Goal: Task Accomplishment & Management: Manage account settings

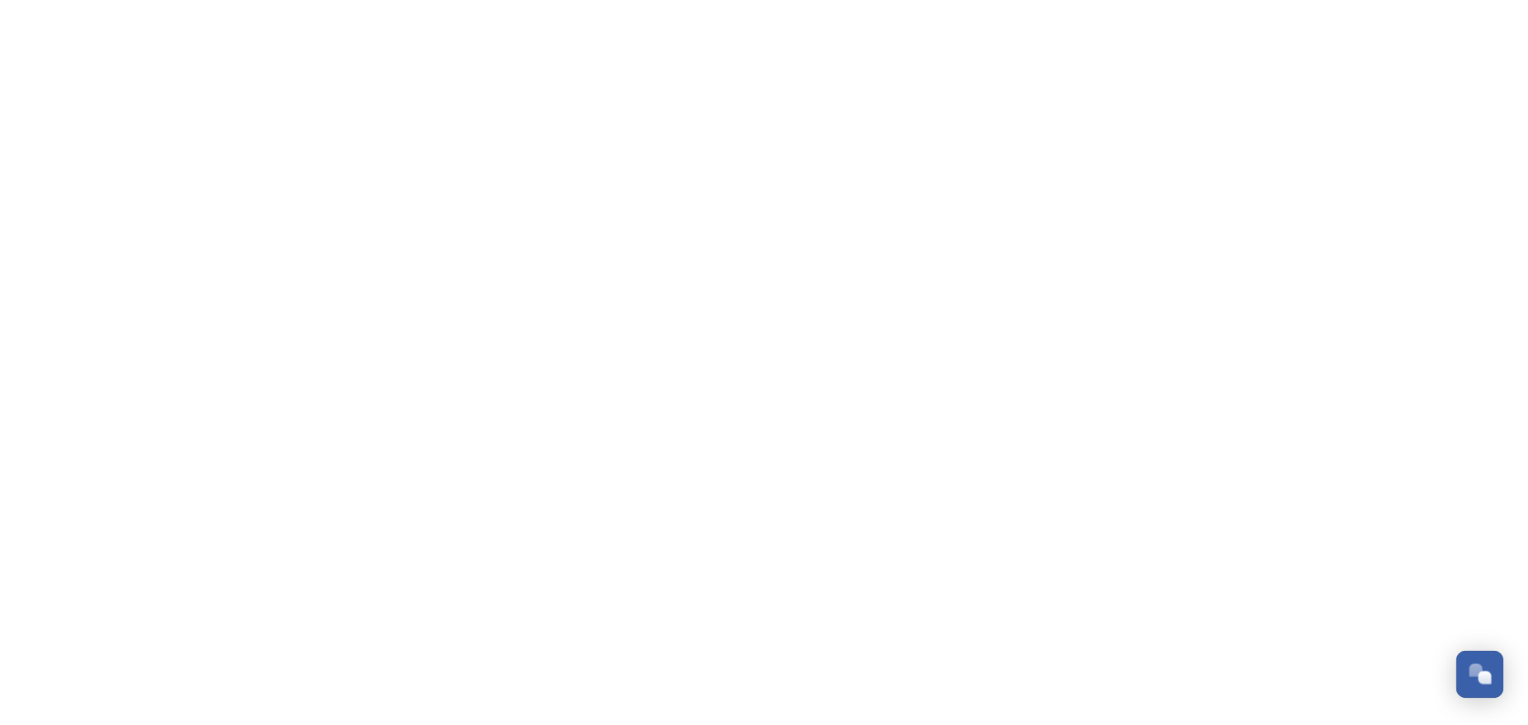
scroll to position [6293, 0]
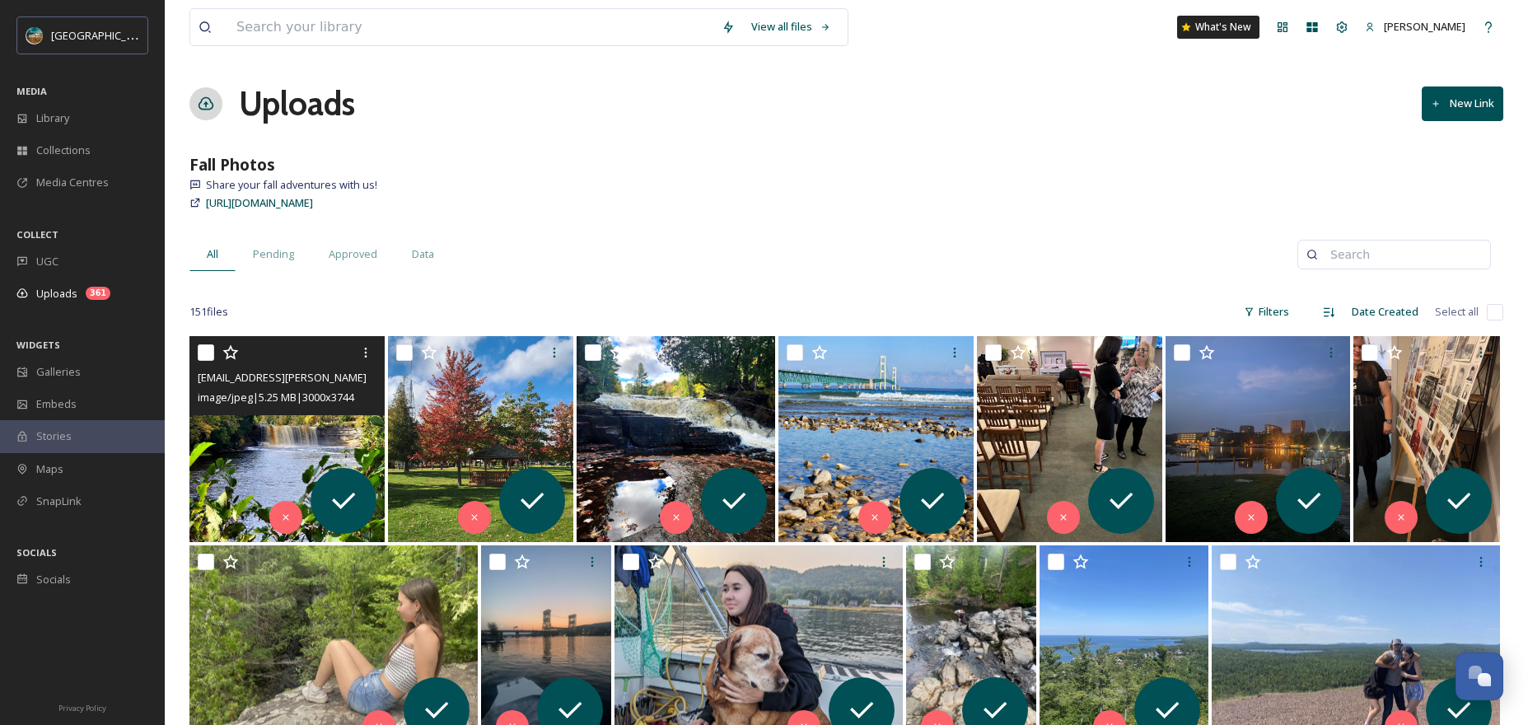
click at [292, 409] on div "ext_1760382414.866229_mara.schoenborn@gmail.com-20251011_145027.jpg image/jpeg …" at bounding box center [286, 375] width 195 height 79
click at [251, 455] on img at bounding box center [286, 439] width 195 height 206
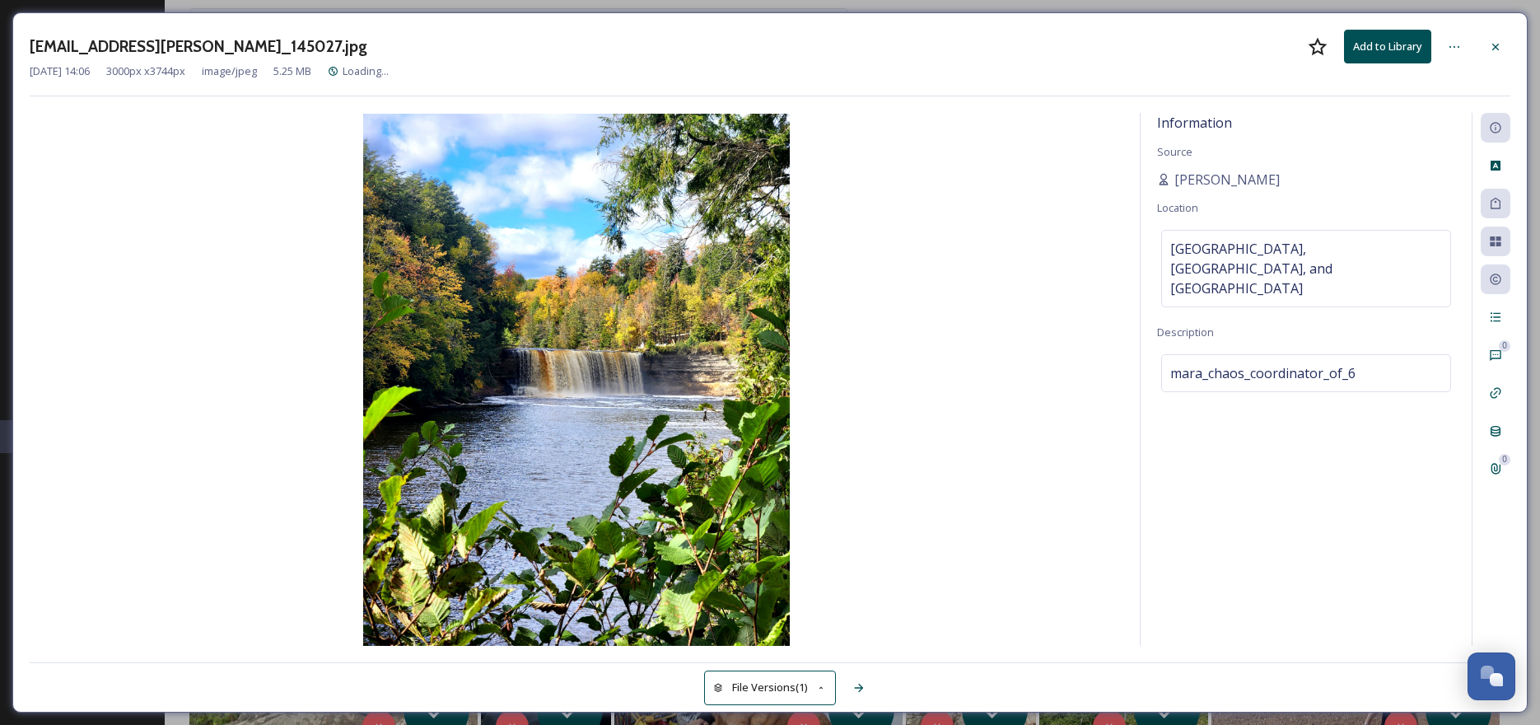
click at [989, 280] on img at bounding box center [577, 380] width 1094 height 532
click at [900, 318] on img at bounding box center [577, 380] width 1094 height 532
click at [1502, 49] on icon at bounding box center [1495, 46] width 13 height 13
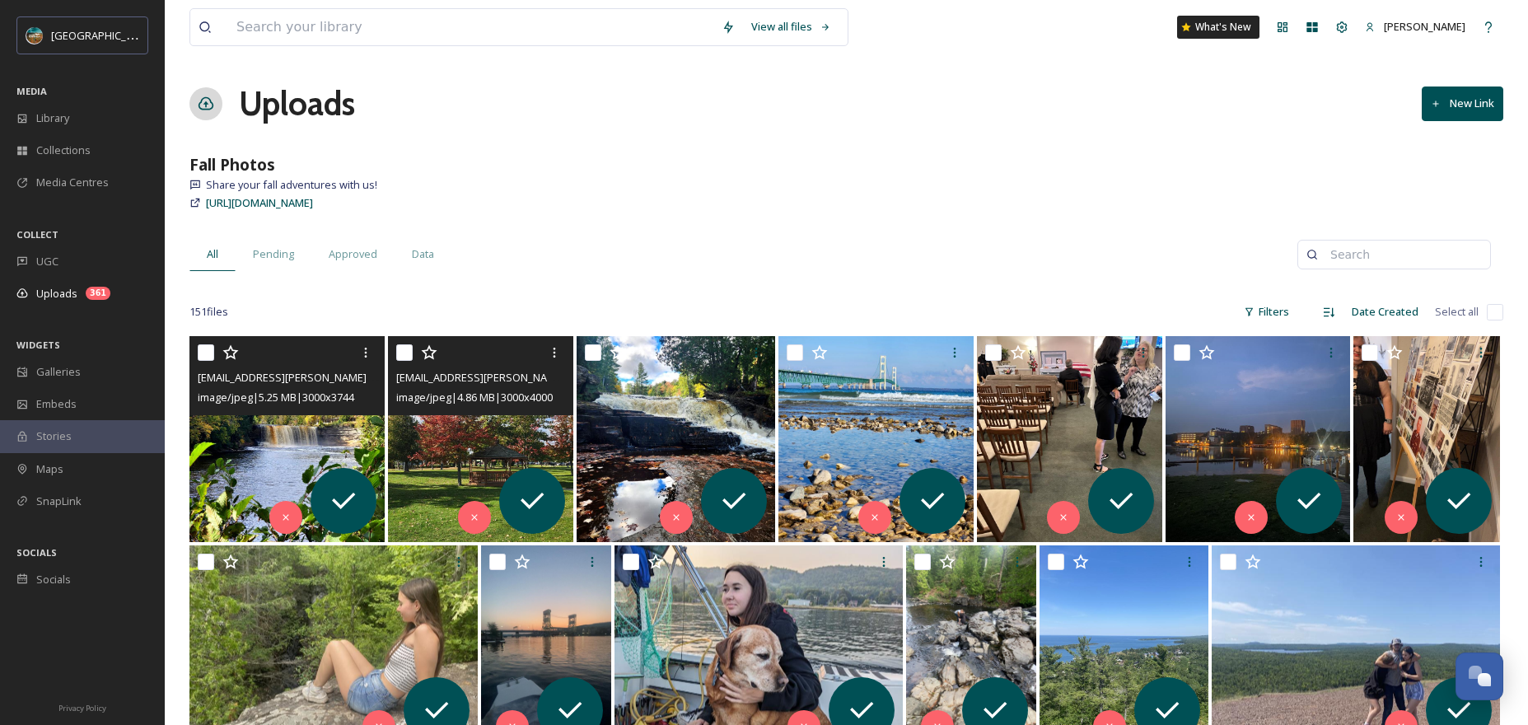
click at [472, 389] on div "image/jpeg | 4.86 MB | 3000 x 4000" at bounding box center [482, 397] width 173 height 20
click at [456, 457] on img at bounding box center [480, 439] width 185 height 206
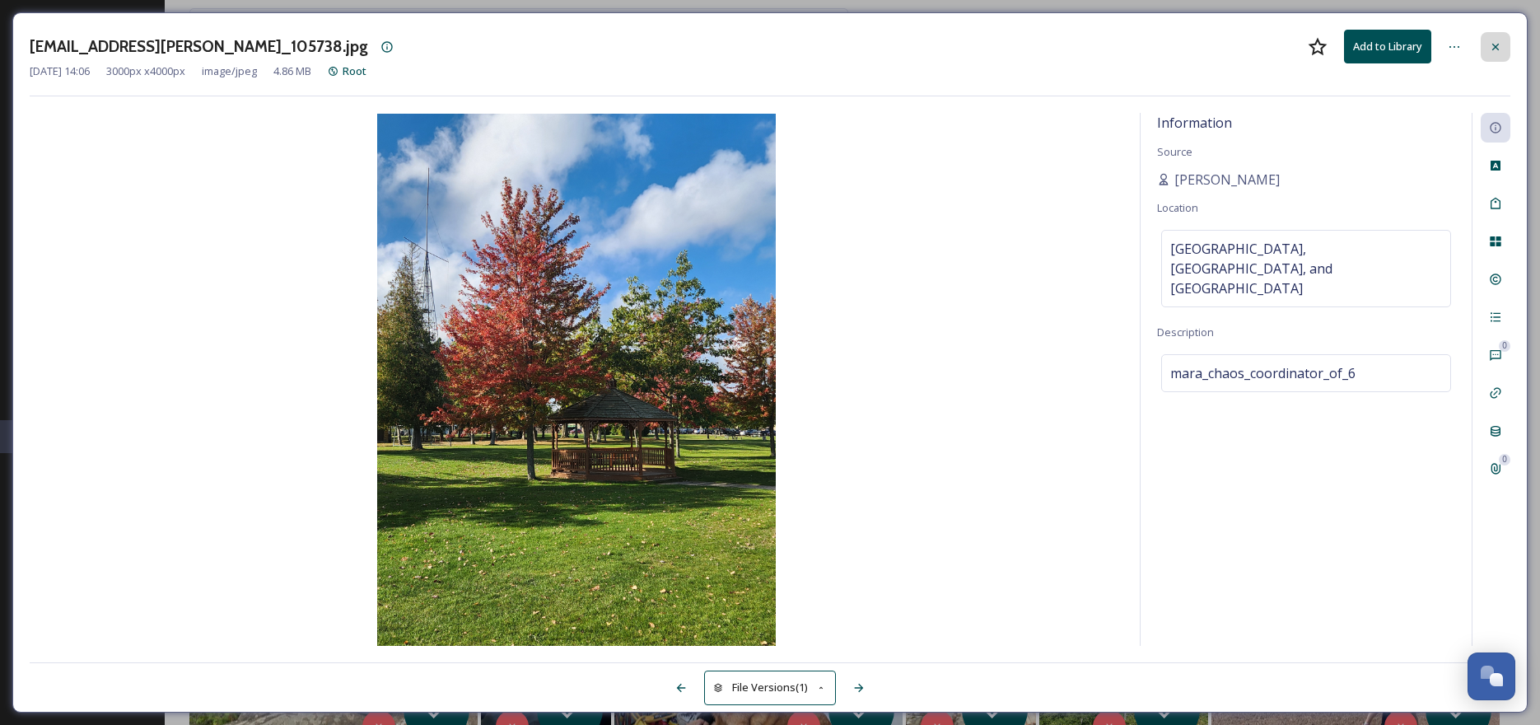
click at [1501, 46] on icon at bounding box center [1495, 46] width 13 height 13
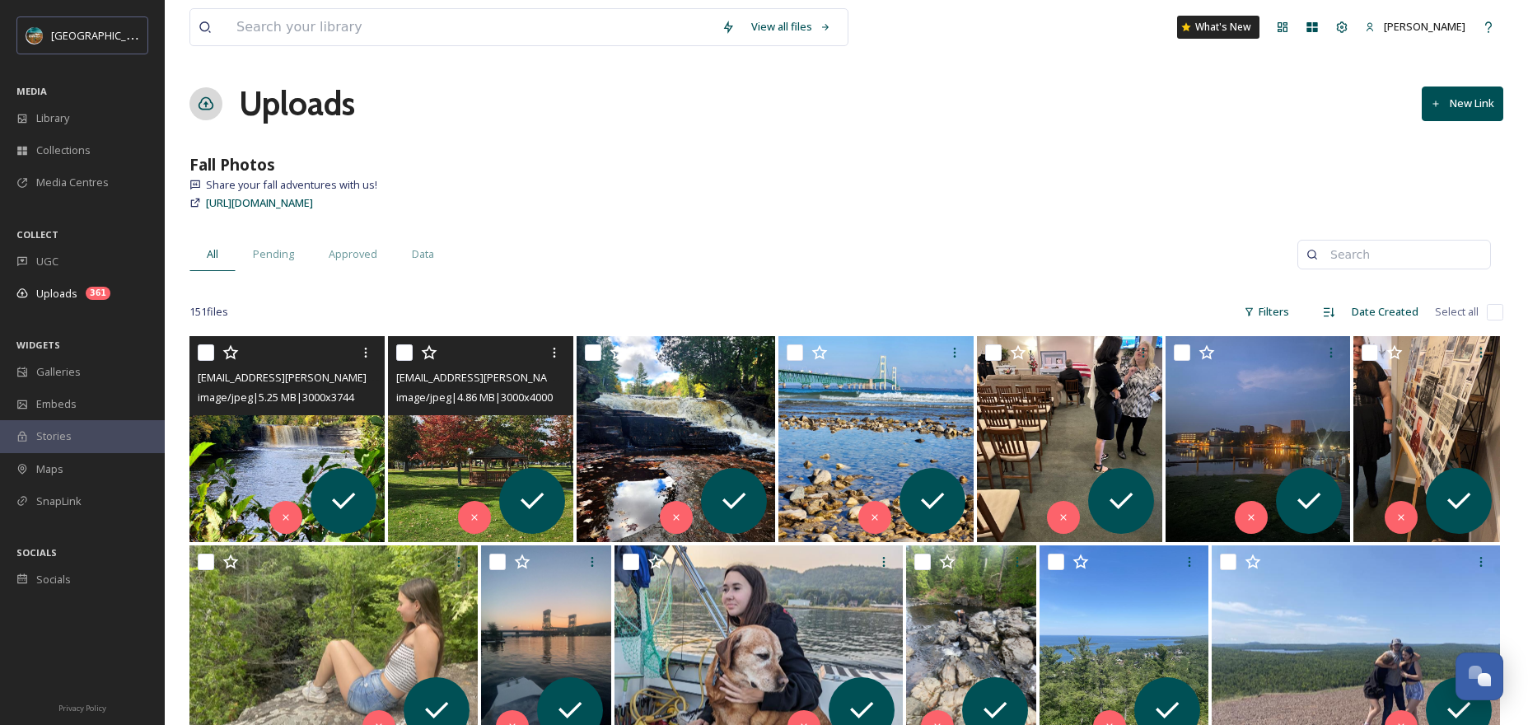
scroll to position [3, 0]
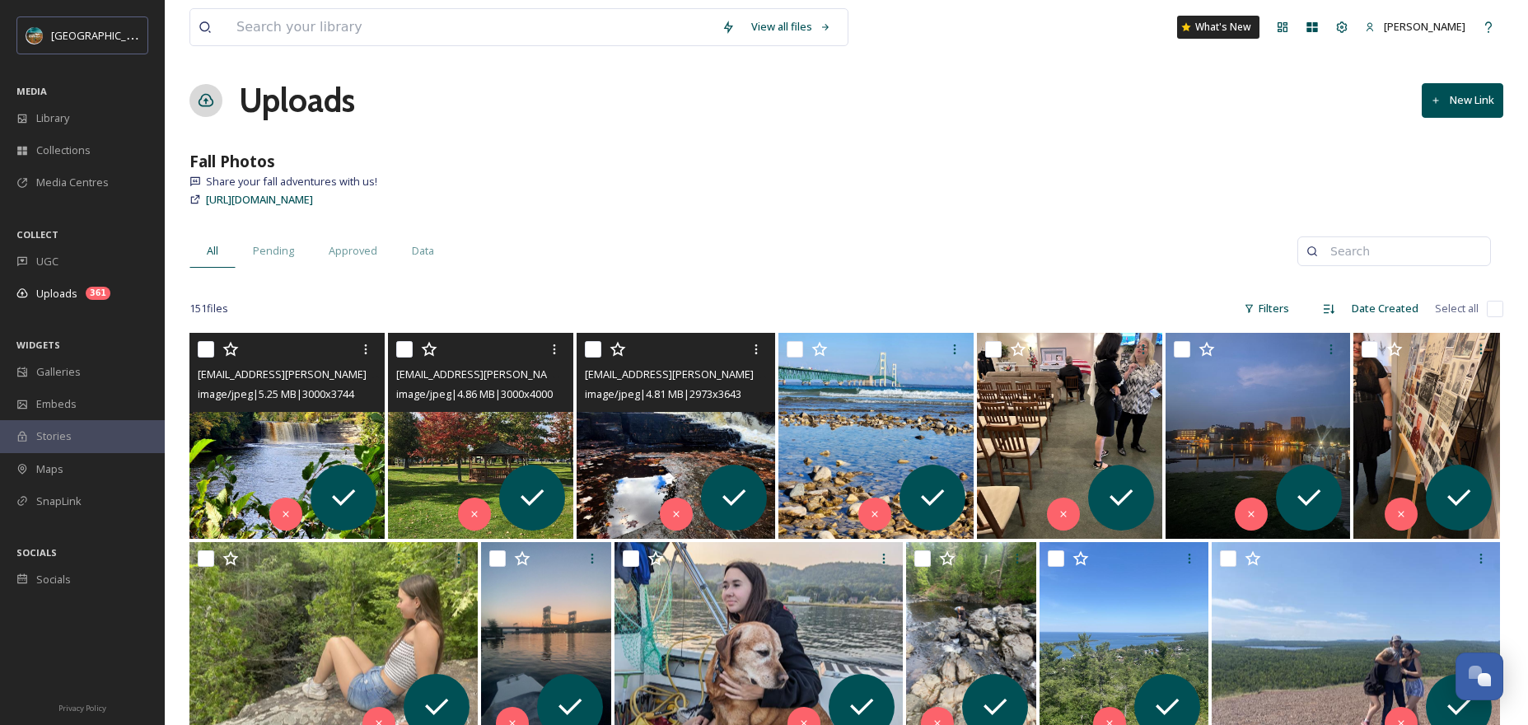
click at [726, 427] on img at bounding box center [676, 436] width 199 height 206
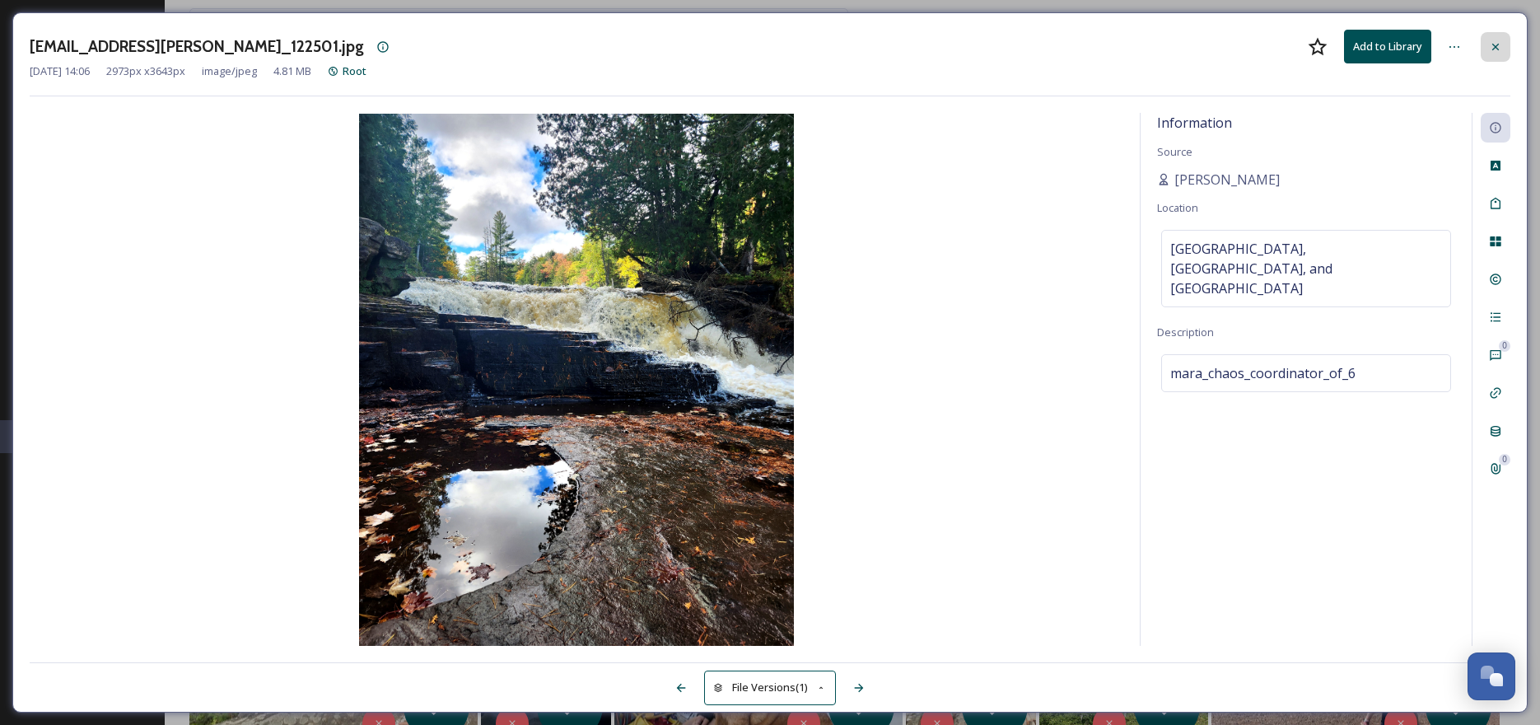
click at [1491, 49] on icon at bounding box center [1495, 46] width 13 height 13
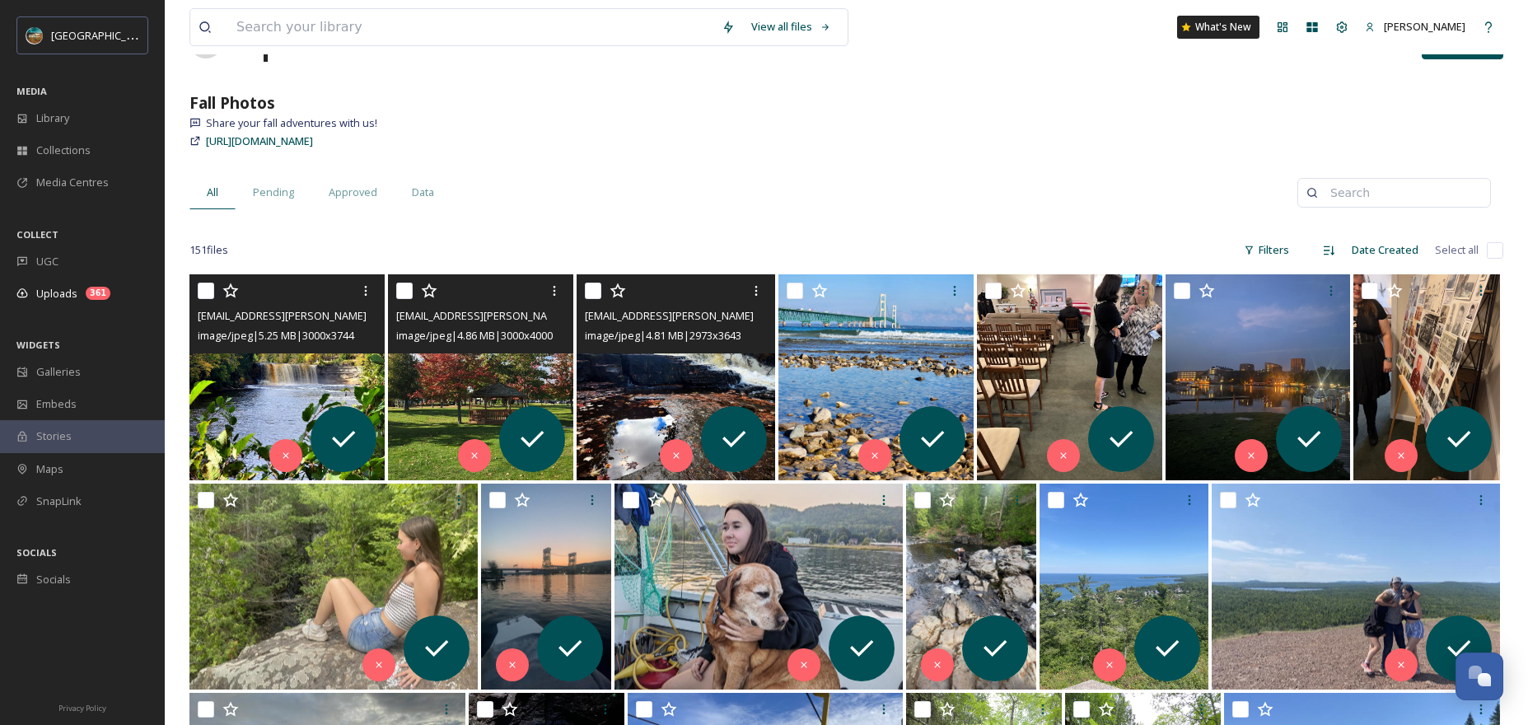
scroll to position [81, 0]
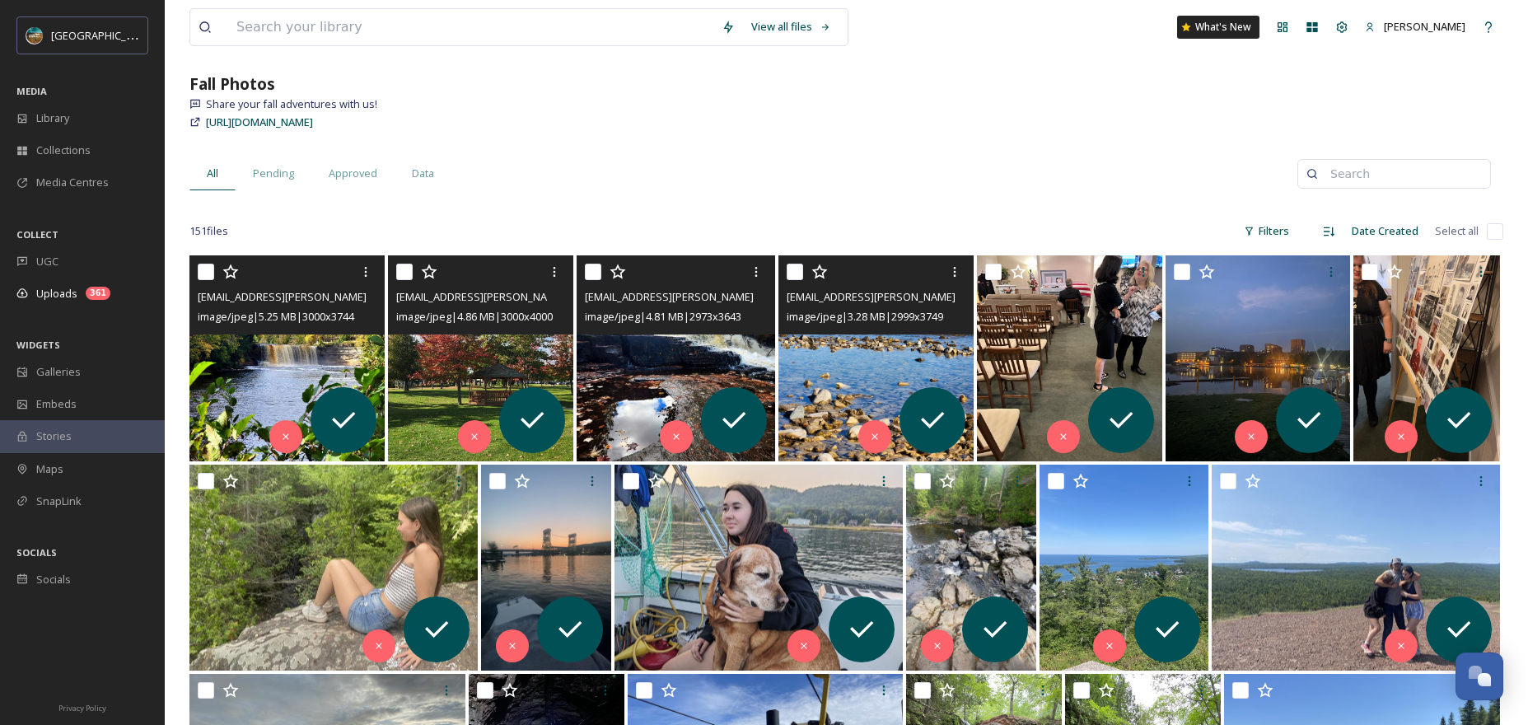
click at [913, 356] on img at bounding box center [875, 358] width 195 height 206
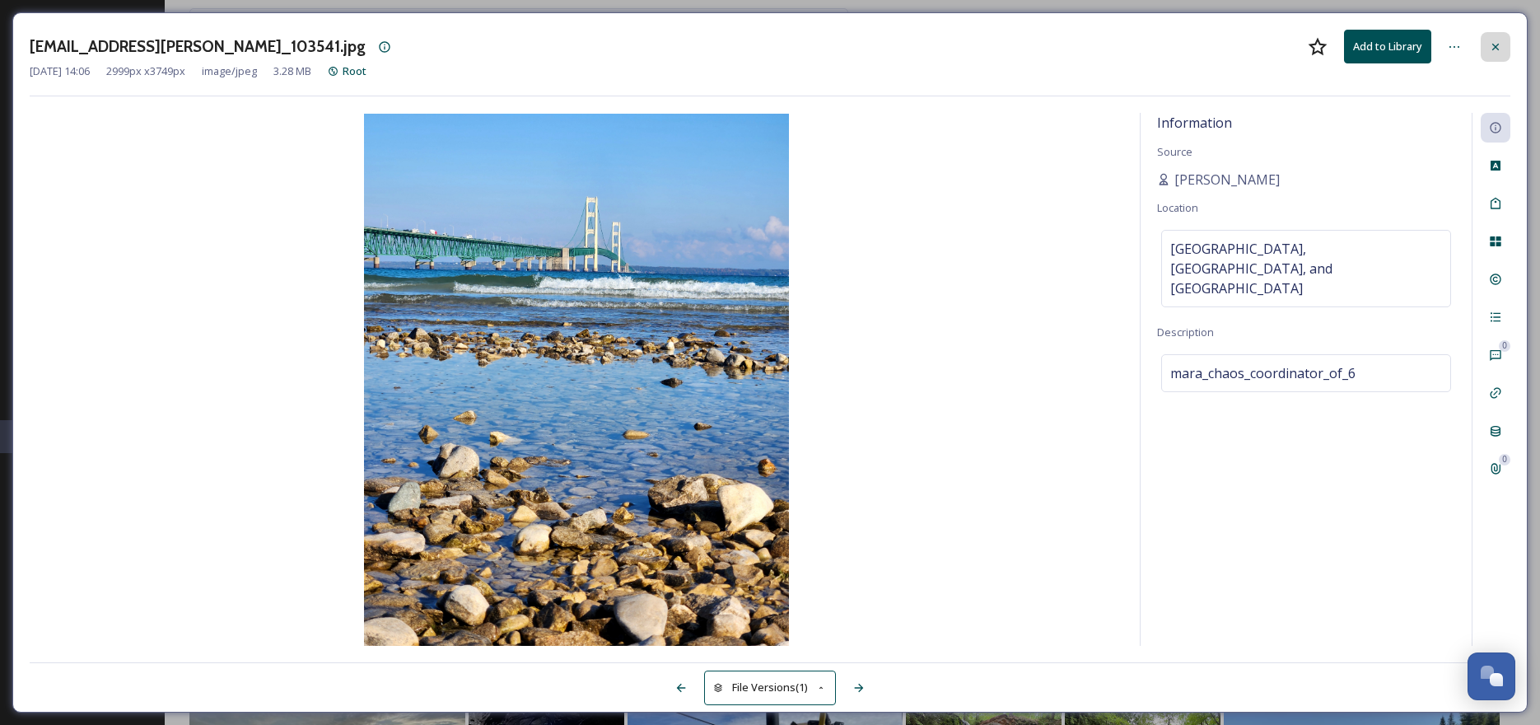
click at [1488, 43] on div at bounding box center [1496, 47] width 30 height 30
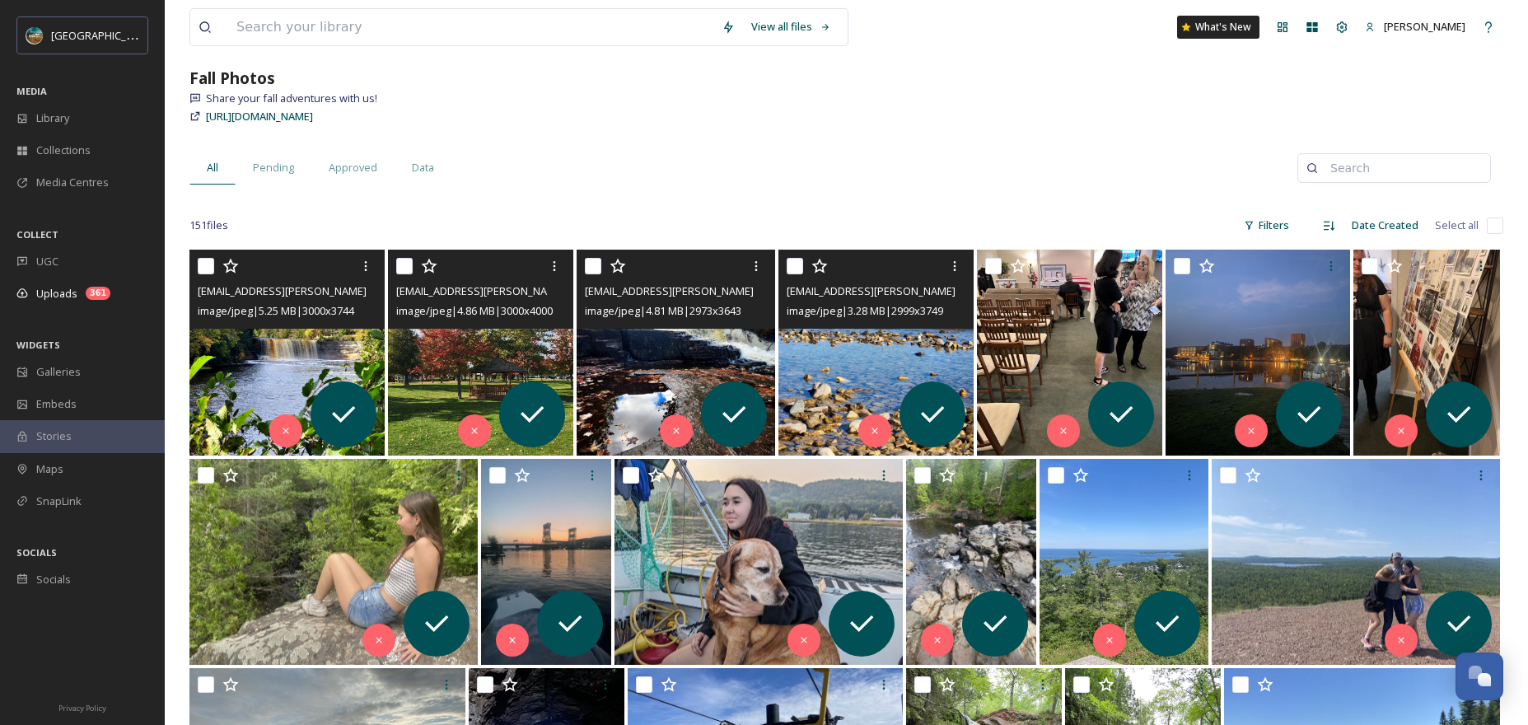
scroll to position [87, 0]
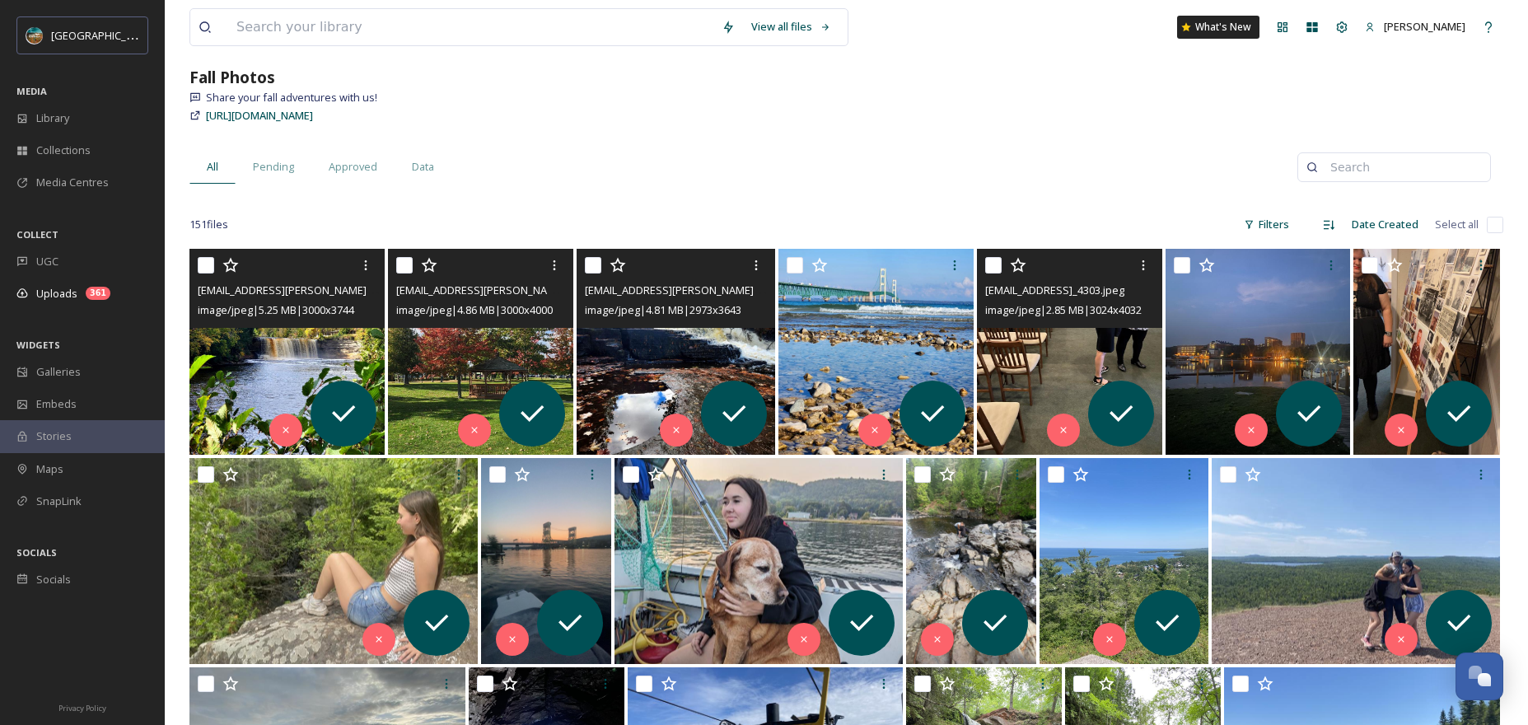
click at [1092, 335] on img at bounding box center [1069, 352] width 185 height 206
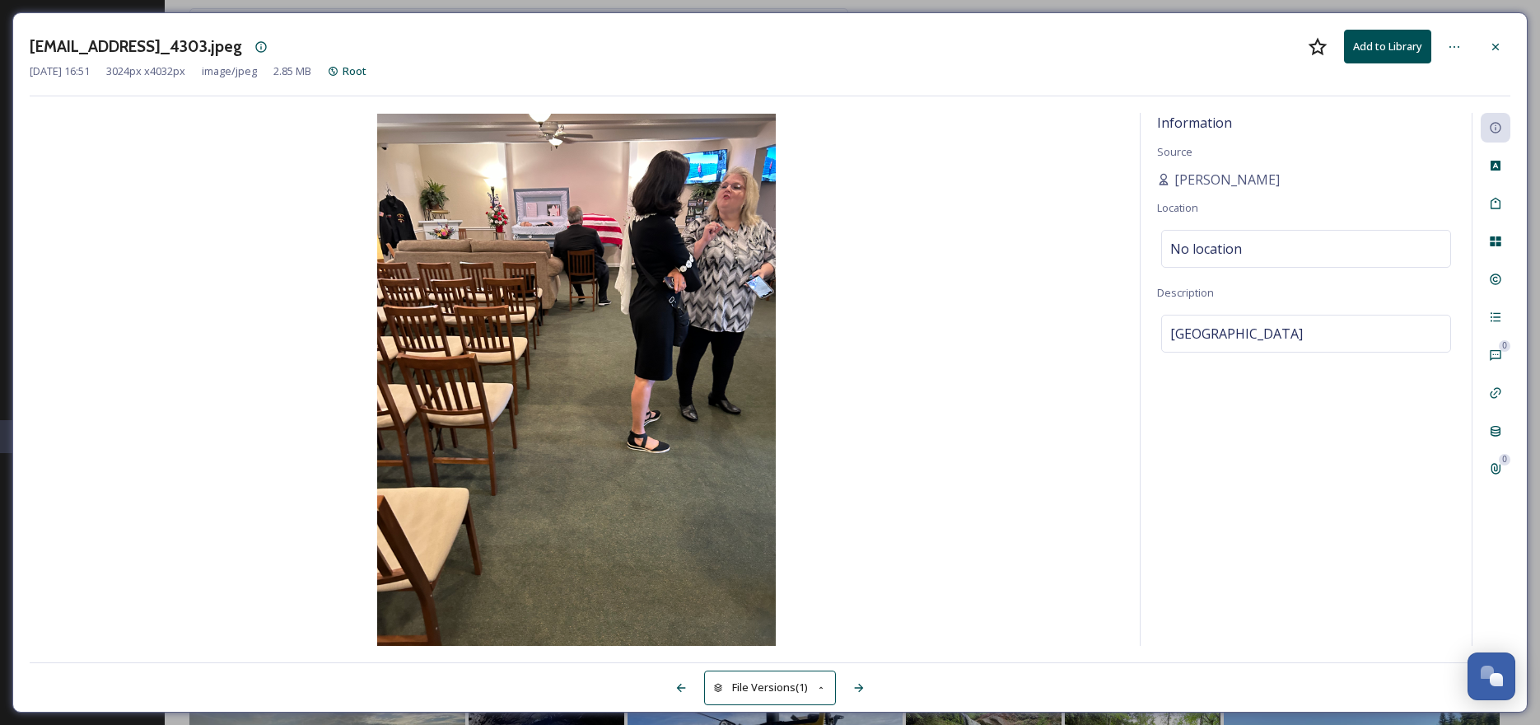
click at [934, 252] on img at bounding box center [577, 380] width 1094 height 532
click at [1484, 46] on div at bounding box center [1496, 47] width 30 height 30
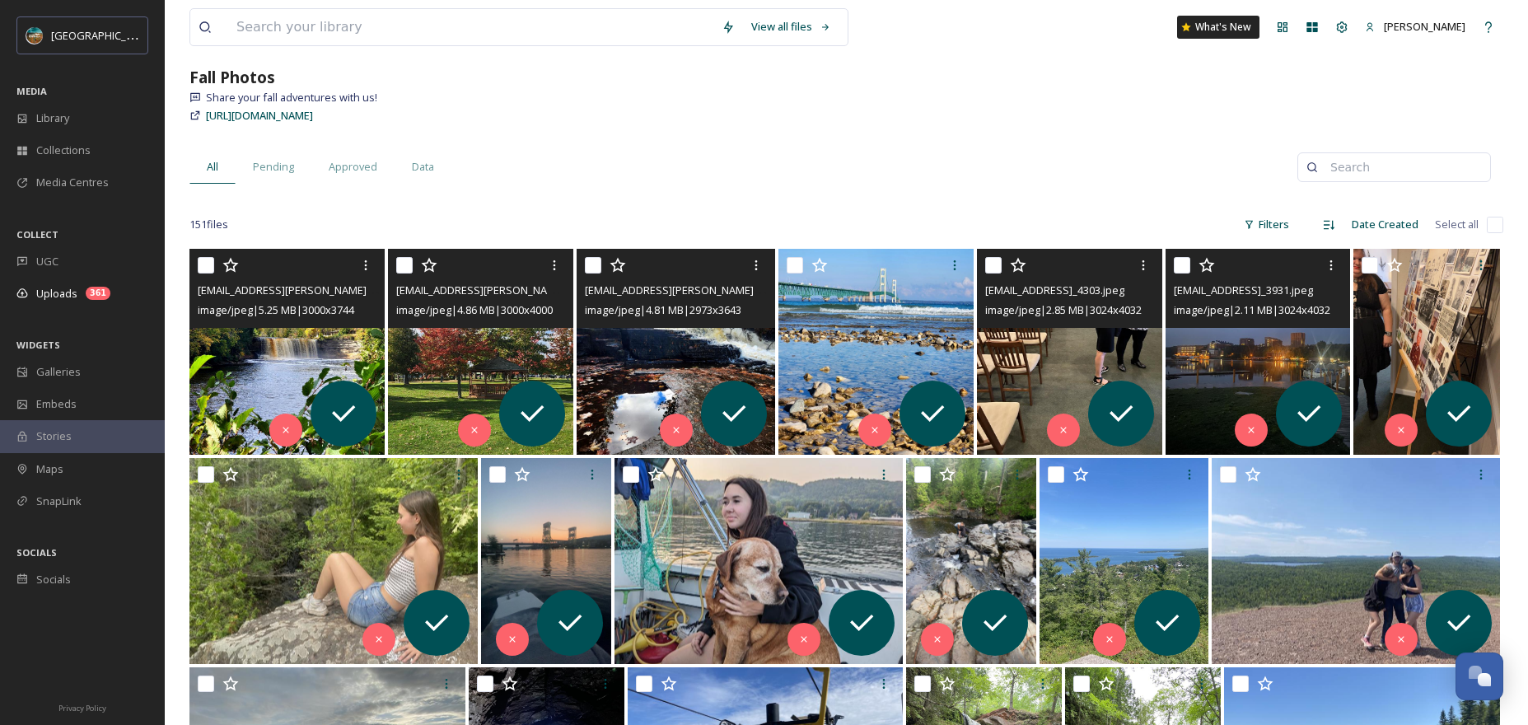
click at [1297, 362] on img at bounding box center [1258, 352] width 185 height 206
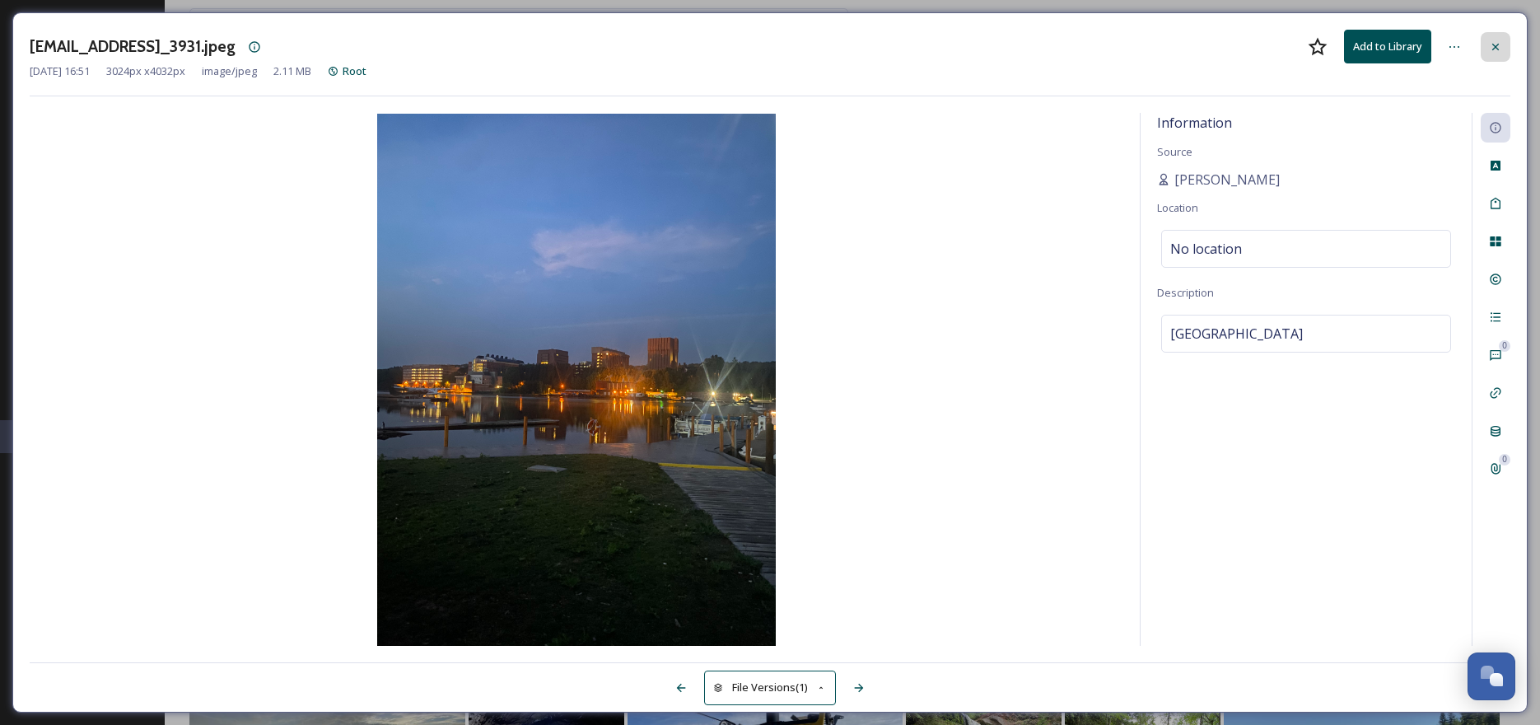
click at [1495, 50] on icon at bounding box center [1495, 46] width 13 height 13
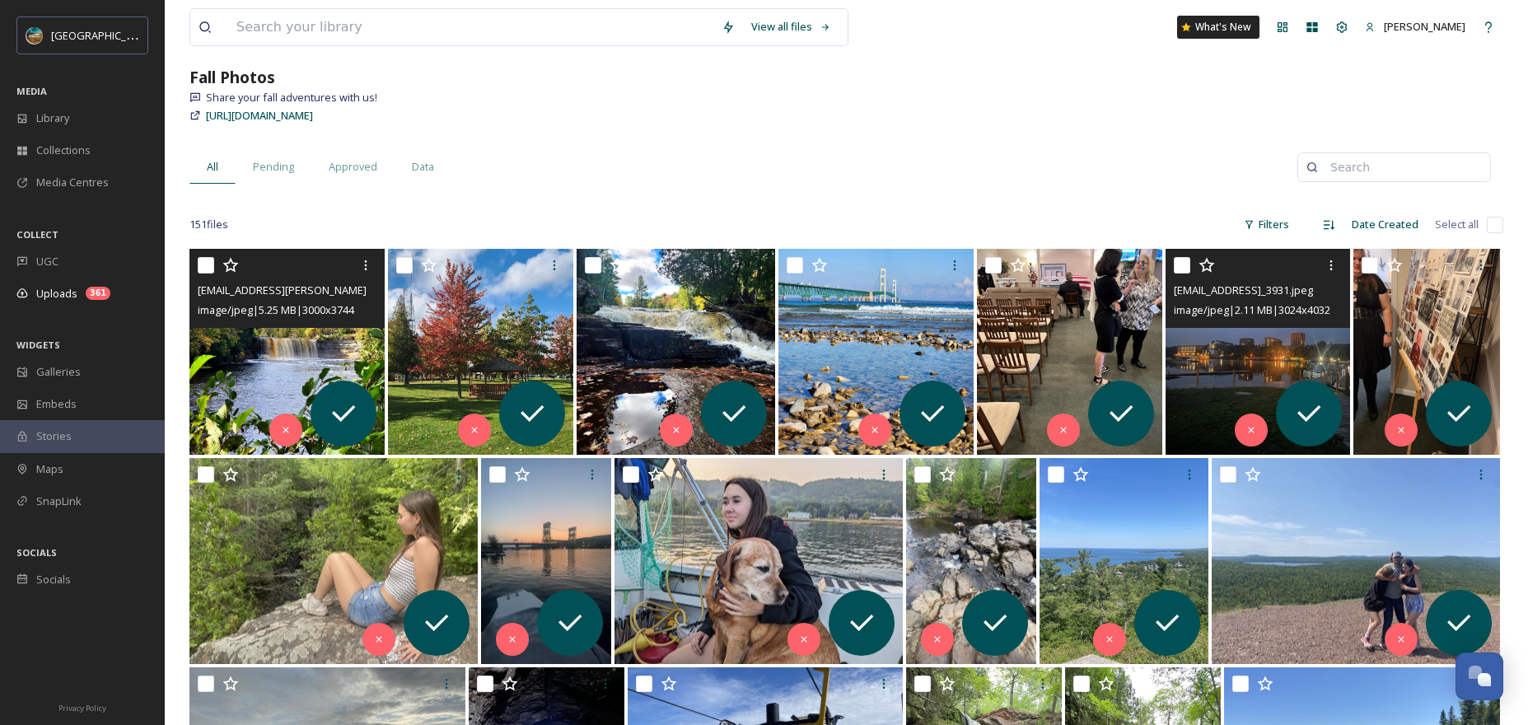
click at [1254, 359] on img at bounding box center [1258, 352] width 185 height 206
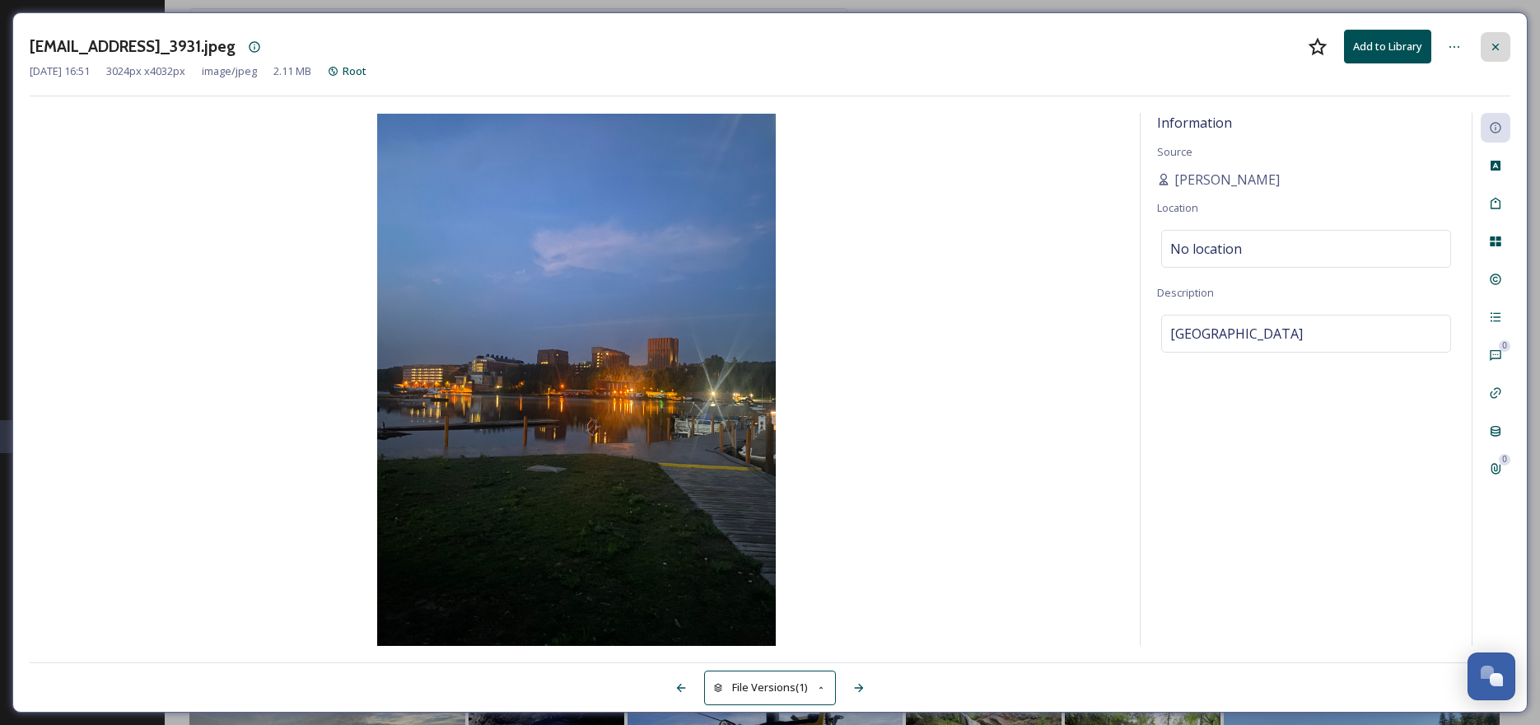
click at [1497, 52] on icon at bounding box center [1495, 46] width 13 height 13
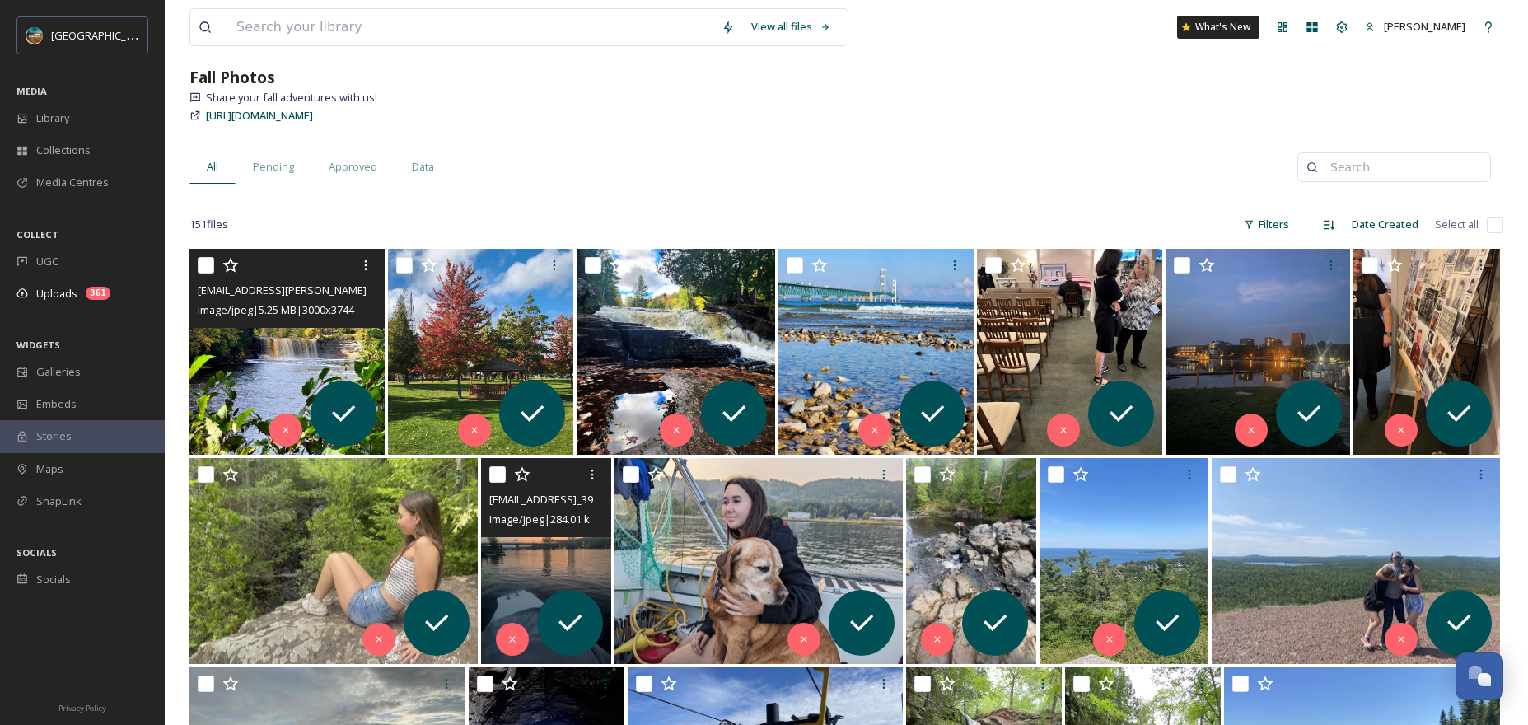
click at [540, 562] on img at bounding box center [546, 561] width 130 height 206
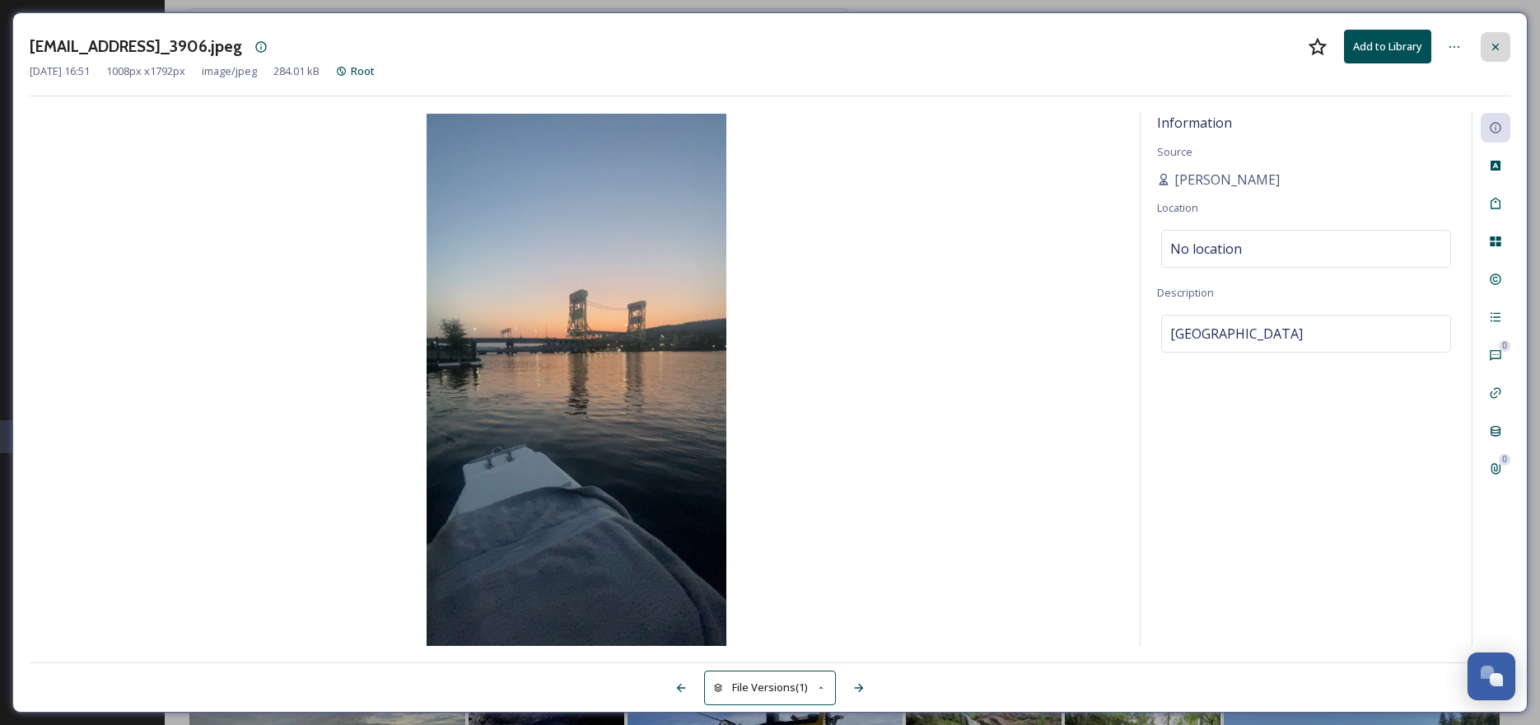
click at [1489, 51] on icon at bounding box center [1495, 46] width 13 height 13
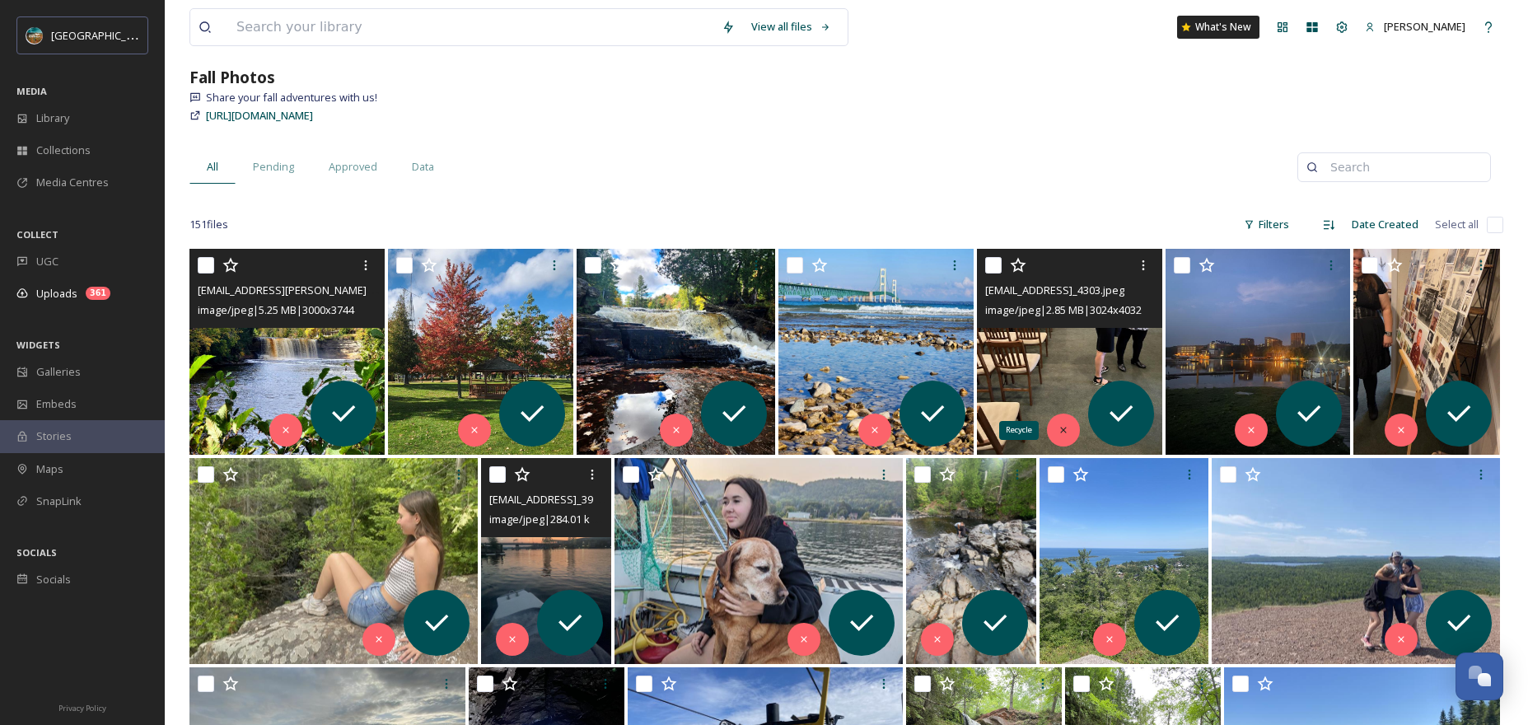
click at [1069, 427] on div "Recycle" at bounding box center [1063, 430] width 33 height 33
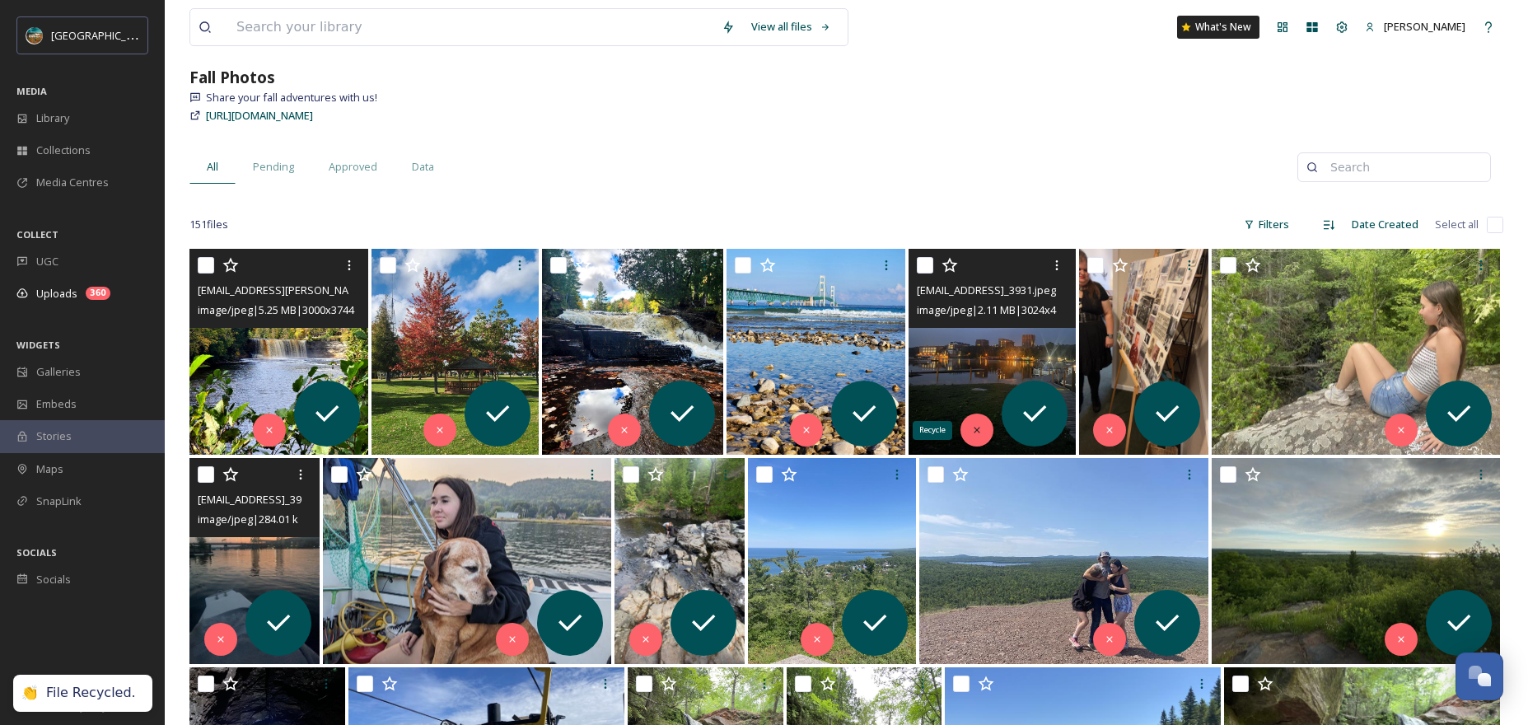
click at [981, 432] on icon at bounding box center [977, 430] width 12 height 12
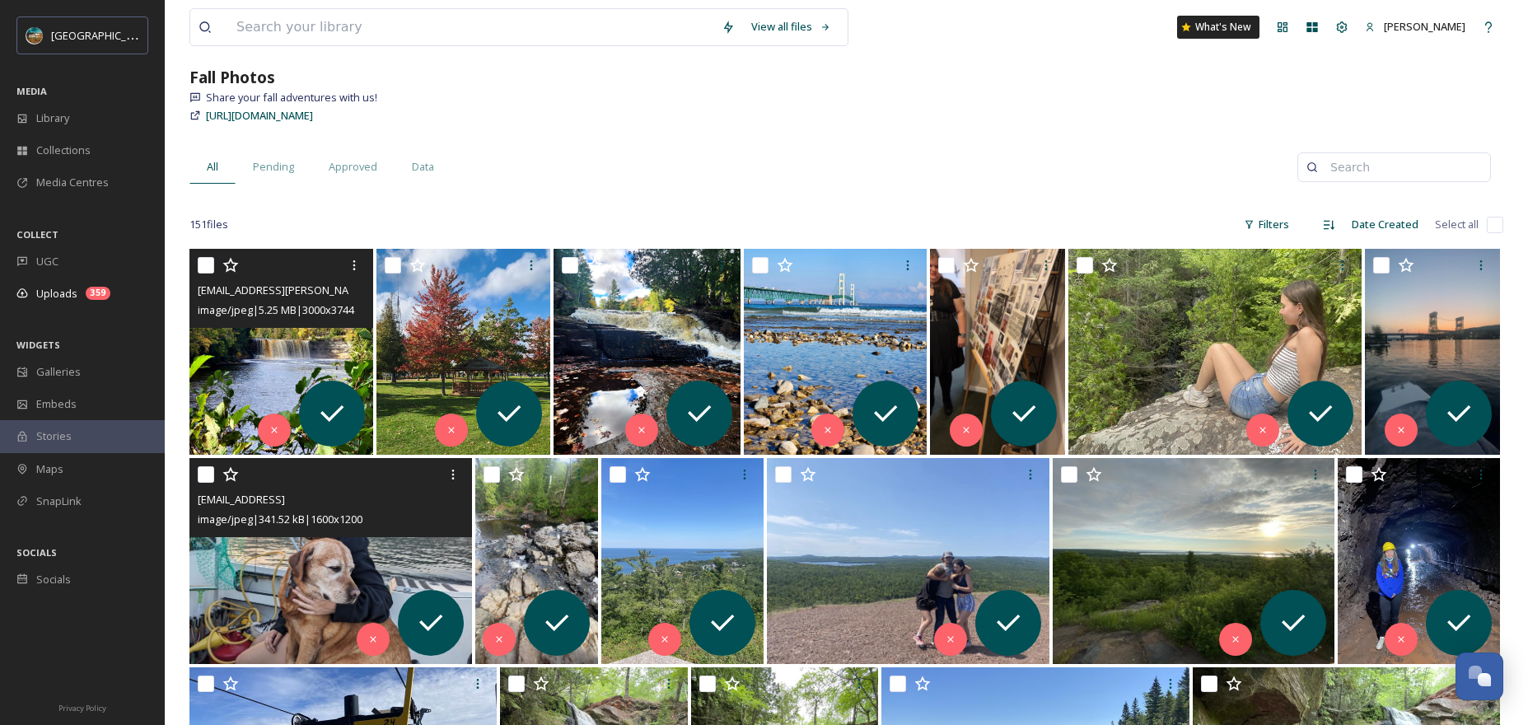
click at [310, 575] on img at bounding box center [330, 561] width 283 height 206
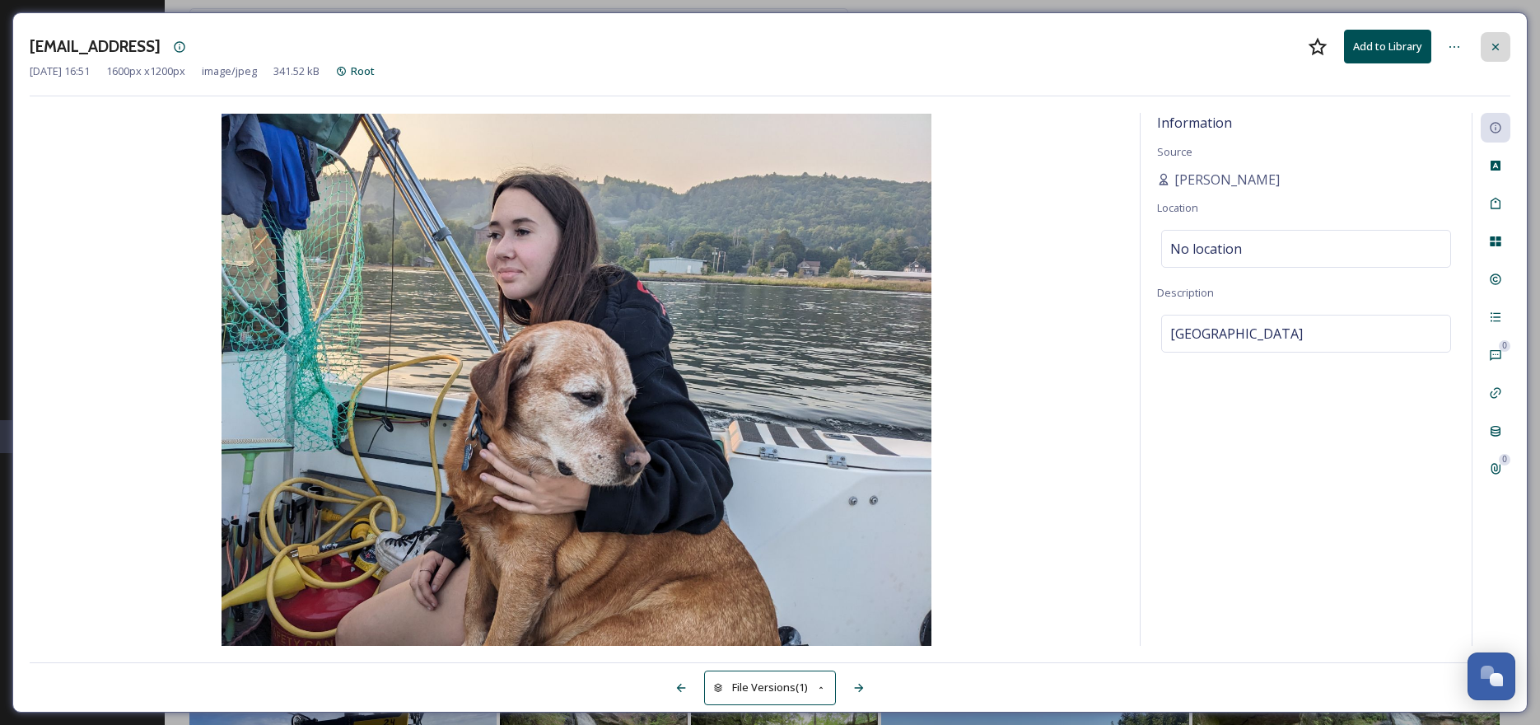
click at [1501, 42] on icon at bounding box center [1495, 46] width 13 height 13
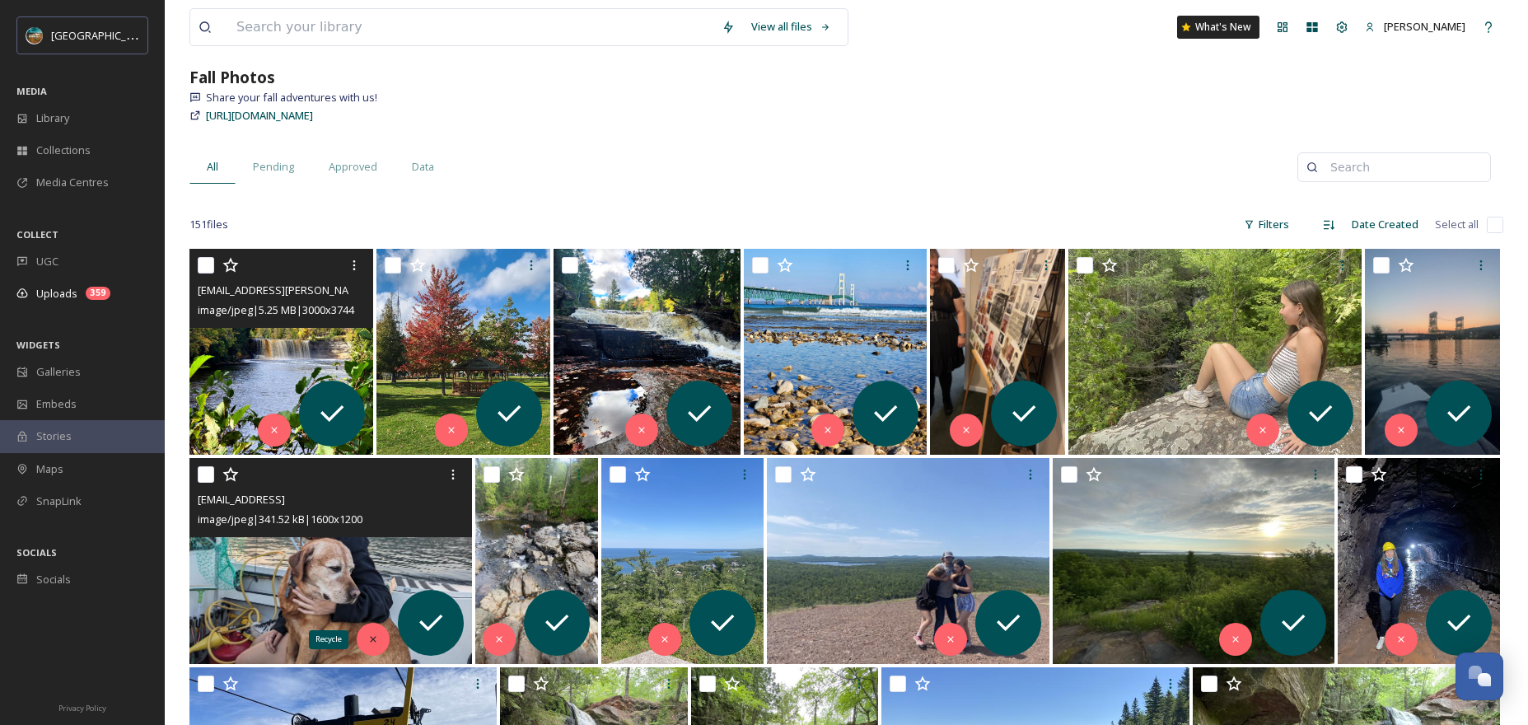
click at [375, 644] on icon at bounding box center [373, 639] width 12 height 12
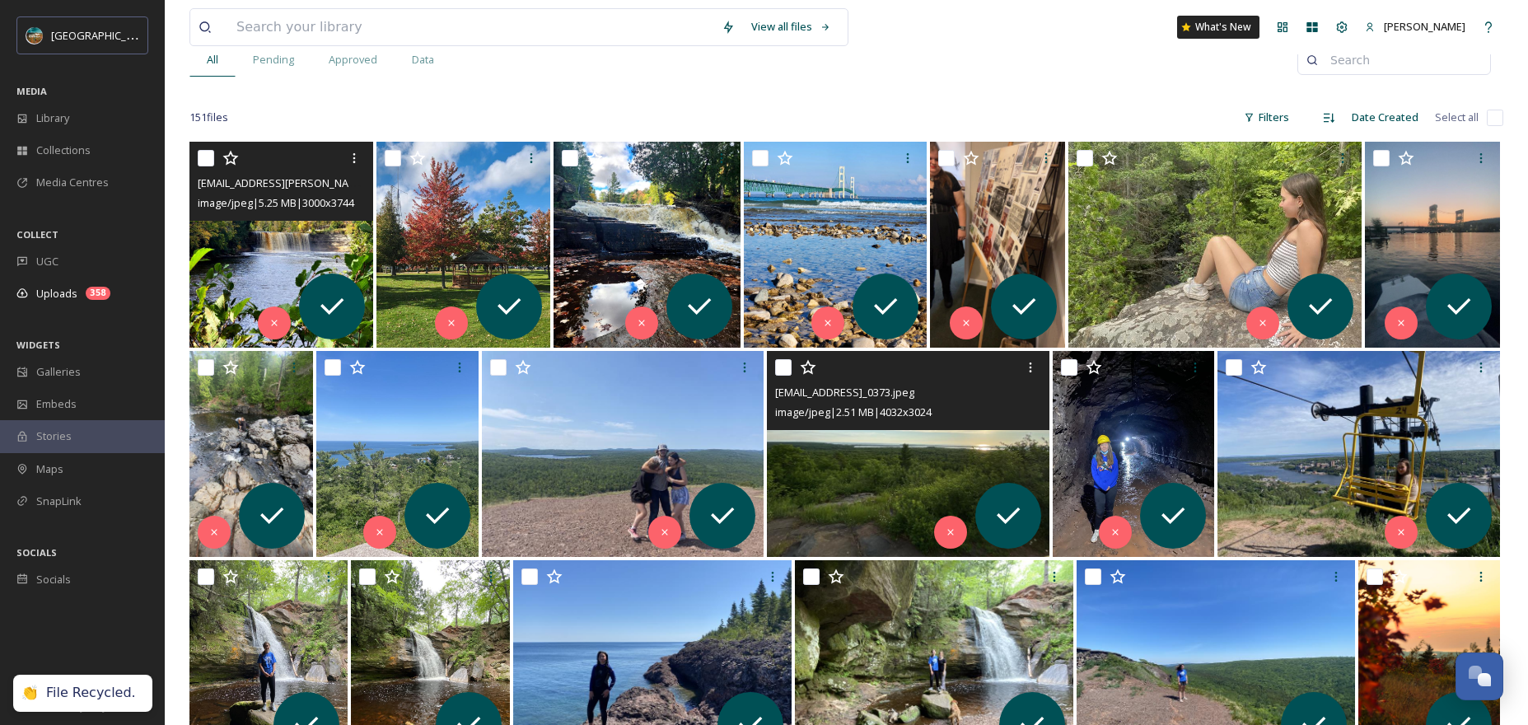
scroll to position [222, 0]
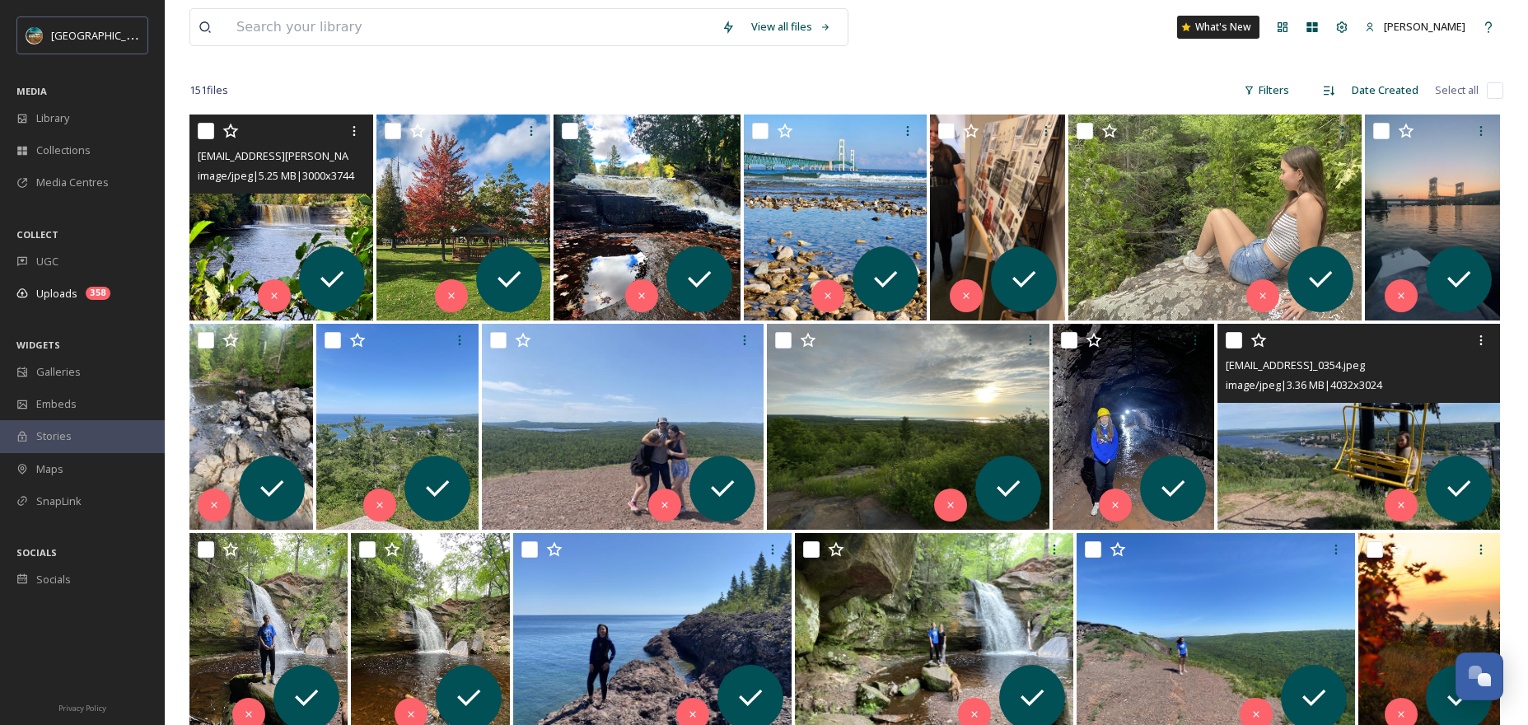
click at [1292, 466] on img at bounding box center [1358, 427] width 283 height 206
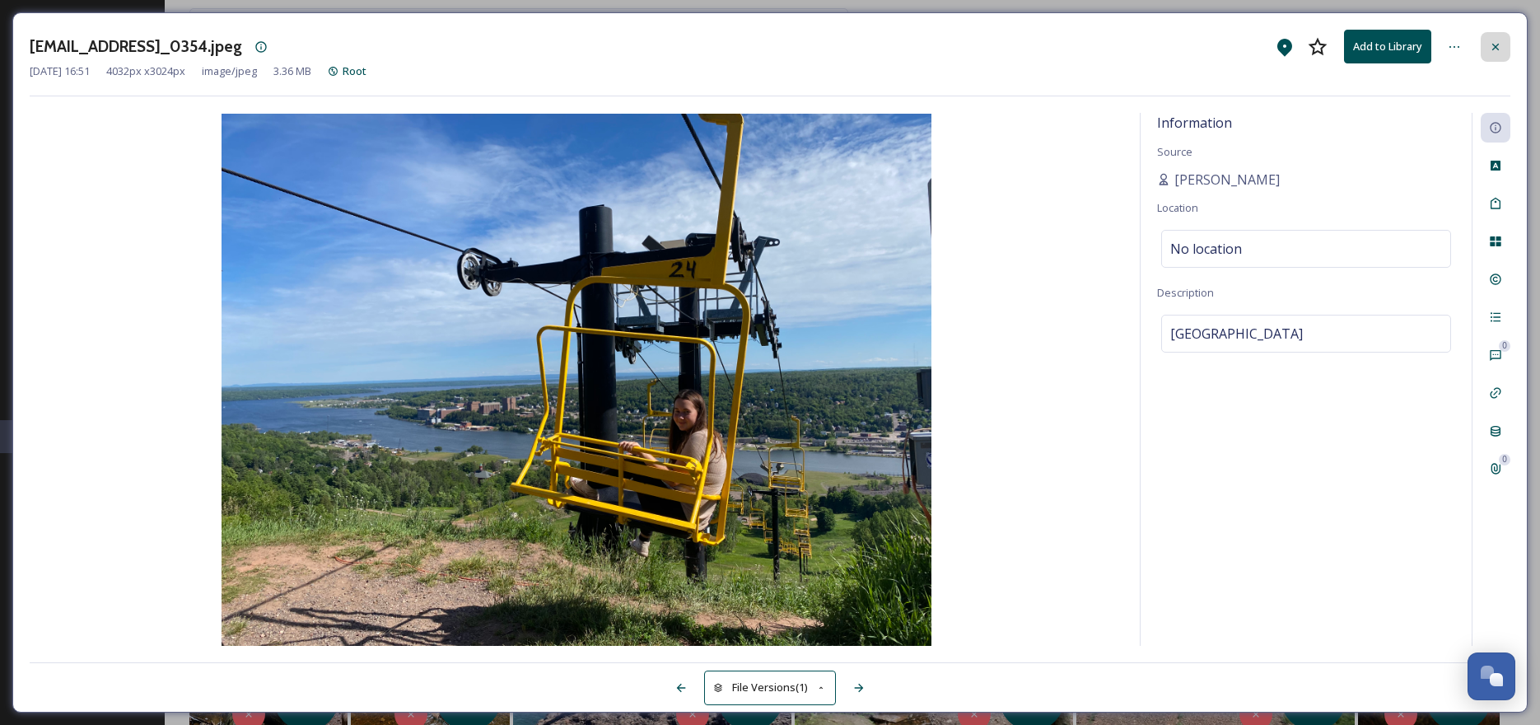
click at [1490, 54] on div at bounding box center [1496, 47] width 30 height 30
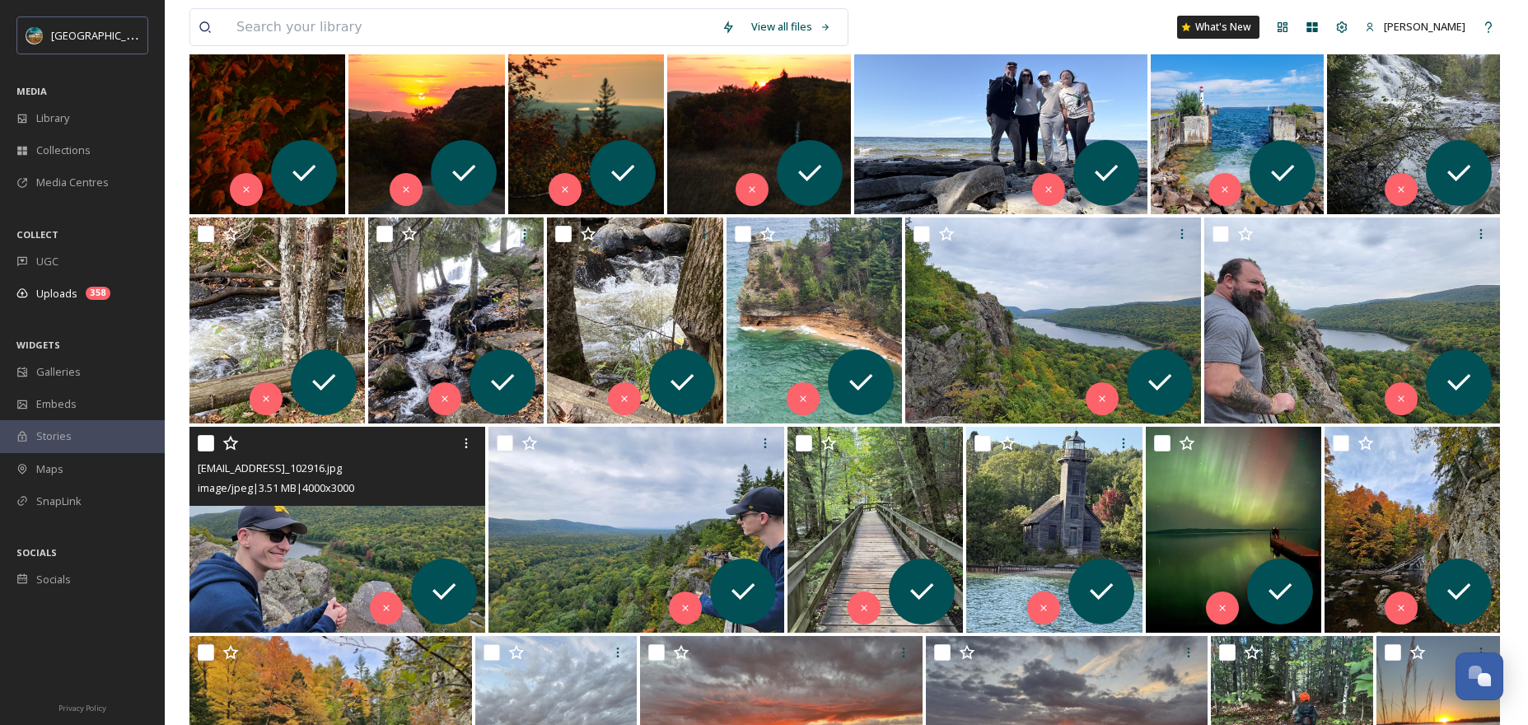
scroll to position [956, 0]
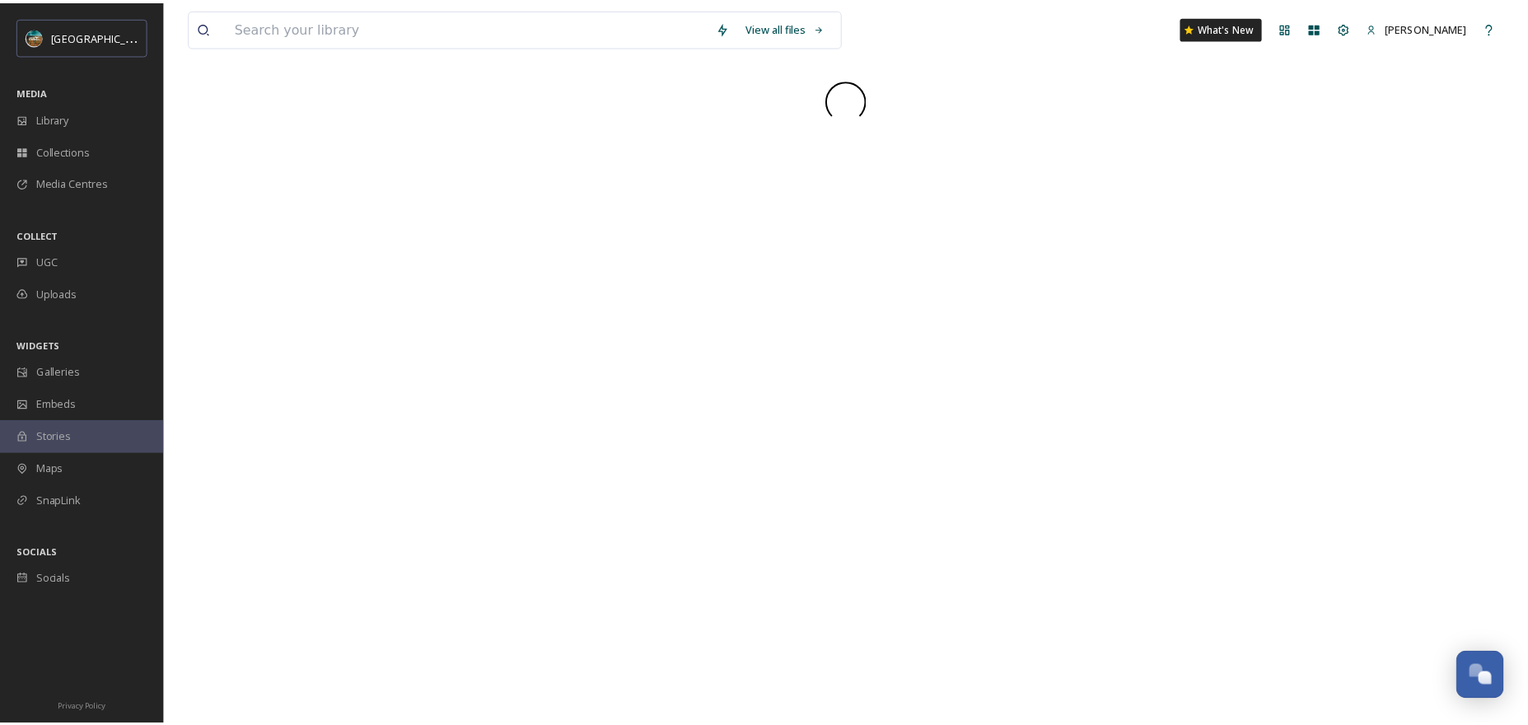
scroll to position [6293, 0]
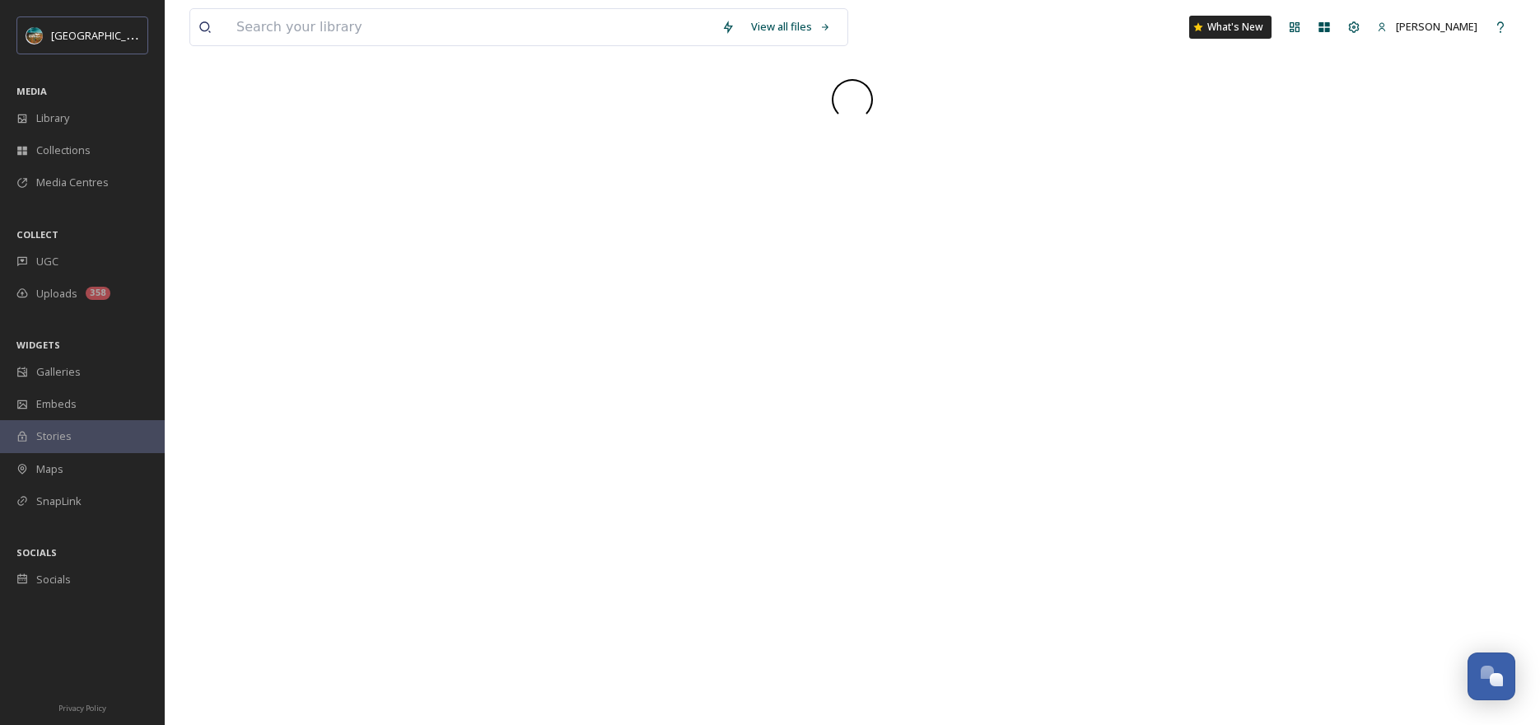
click at [317, 370] on div "View all files What's New Amber Pipp" at bounding box center [853, 362] width 1376 height 725
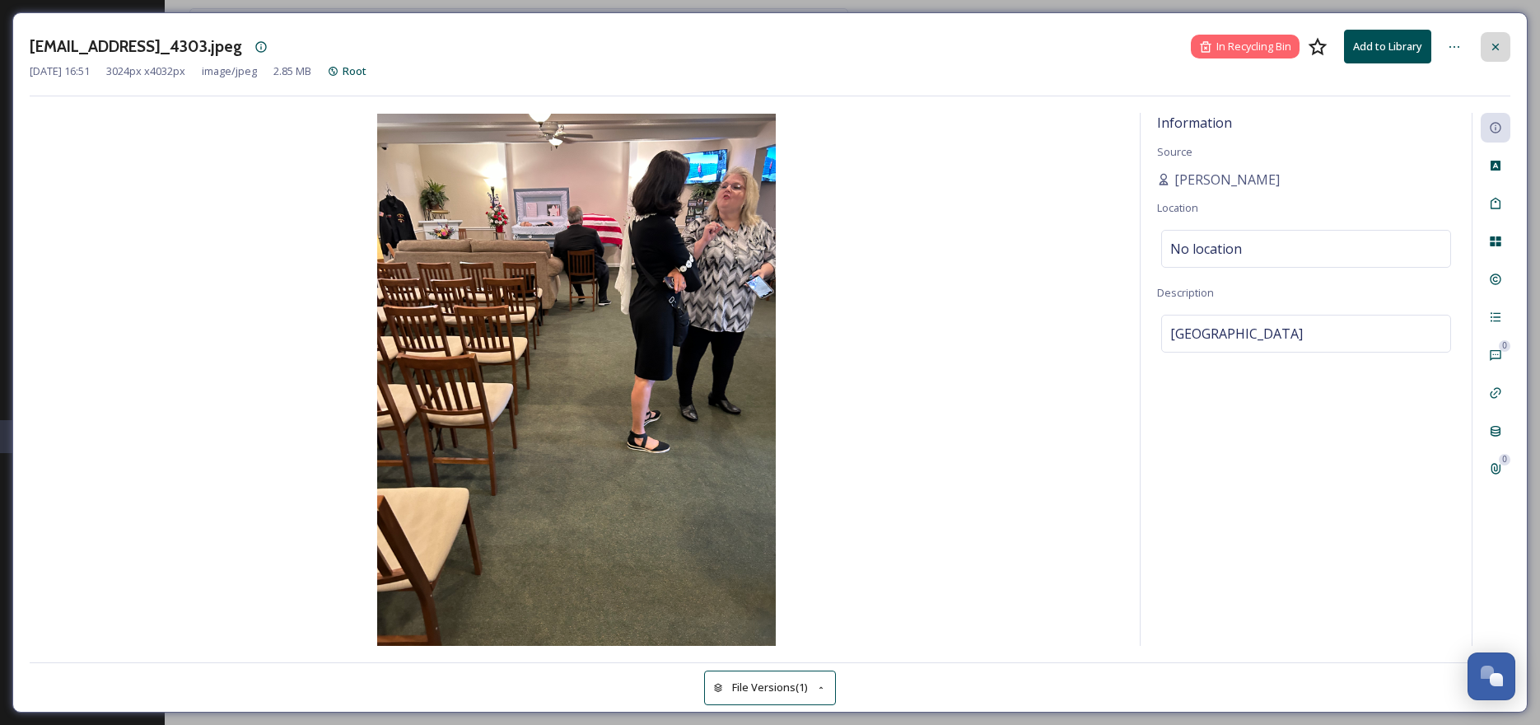
click at [1498, 42] on icon at bounding box center [1495, 46] width 13 height 13
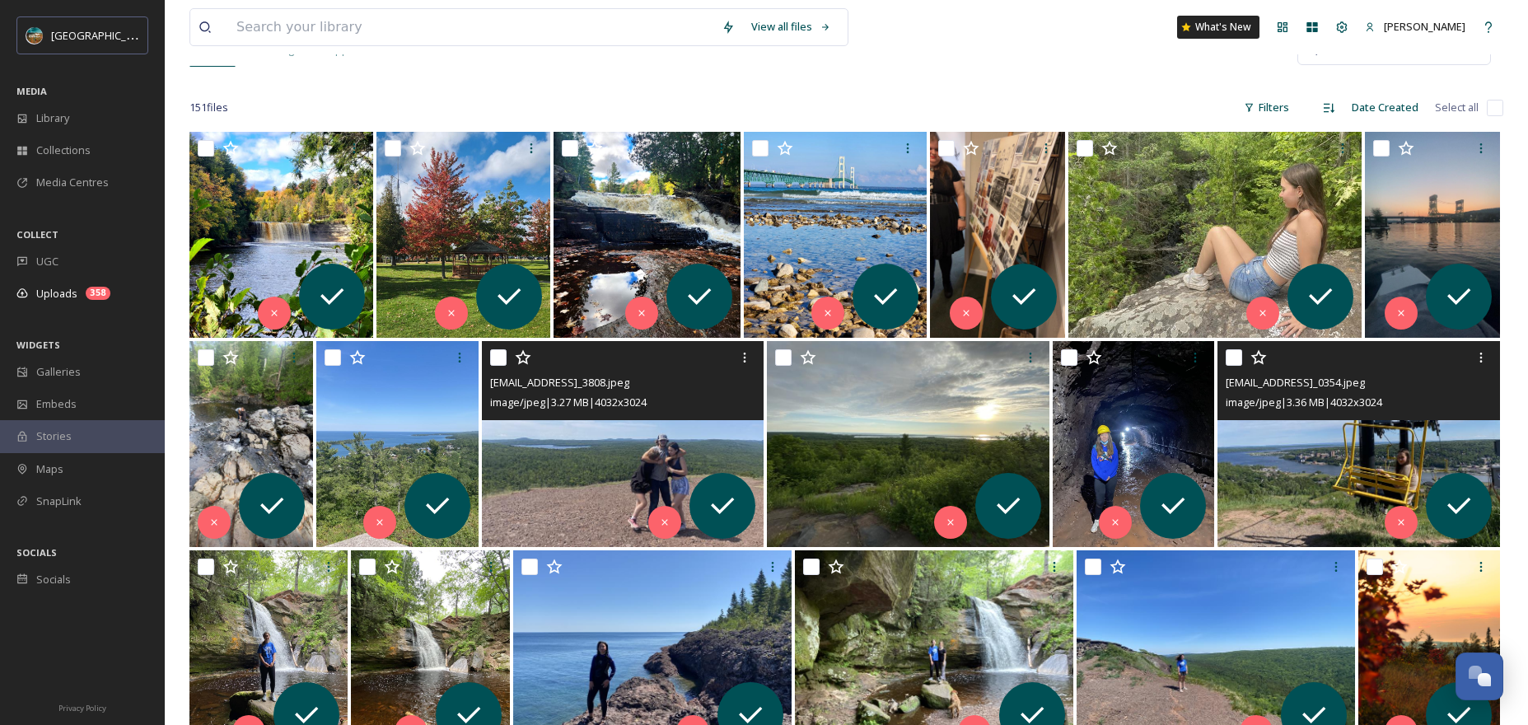
scroll to position [194, 0]
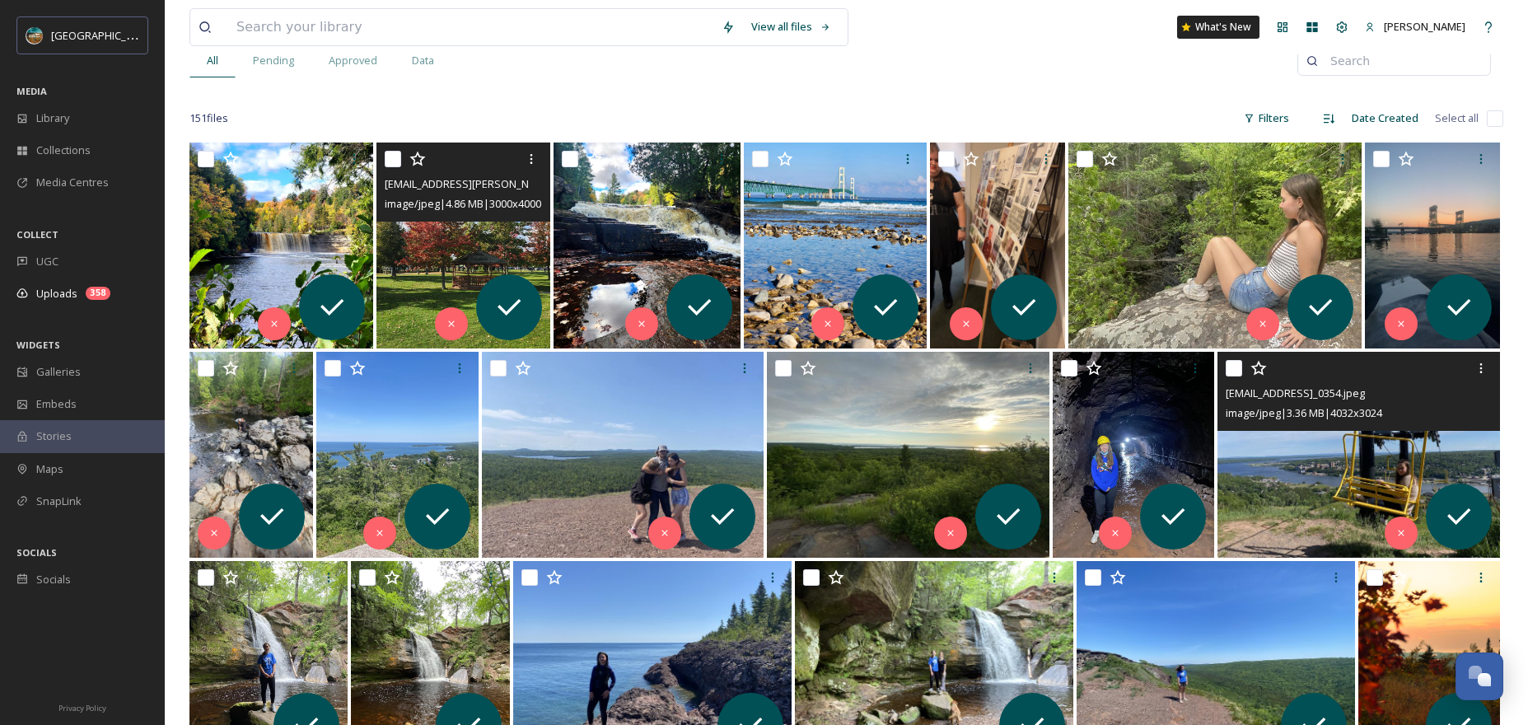
click at [438, 242] on img at bounding box center [462, 246] width 173 height 206
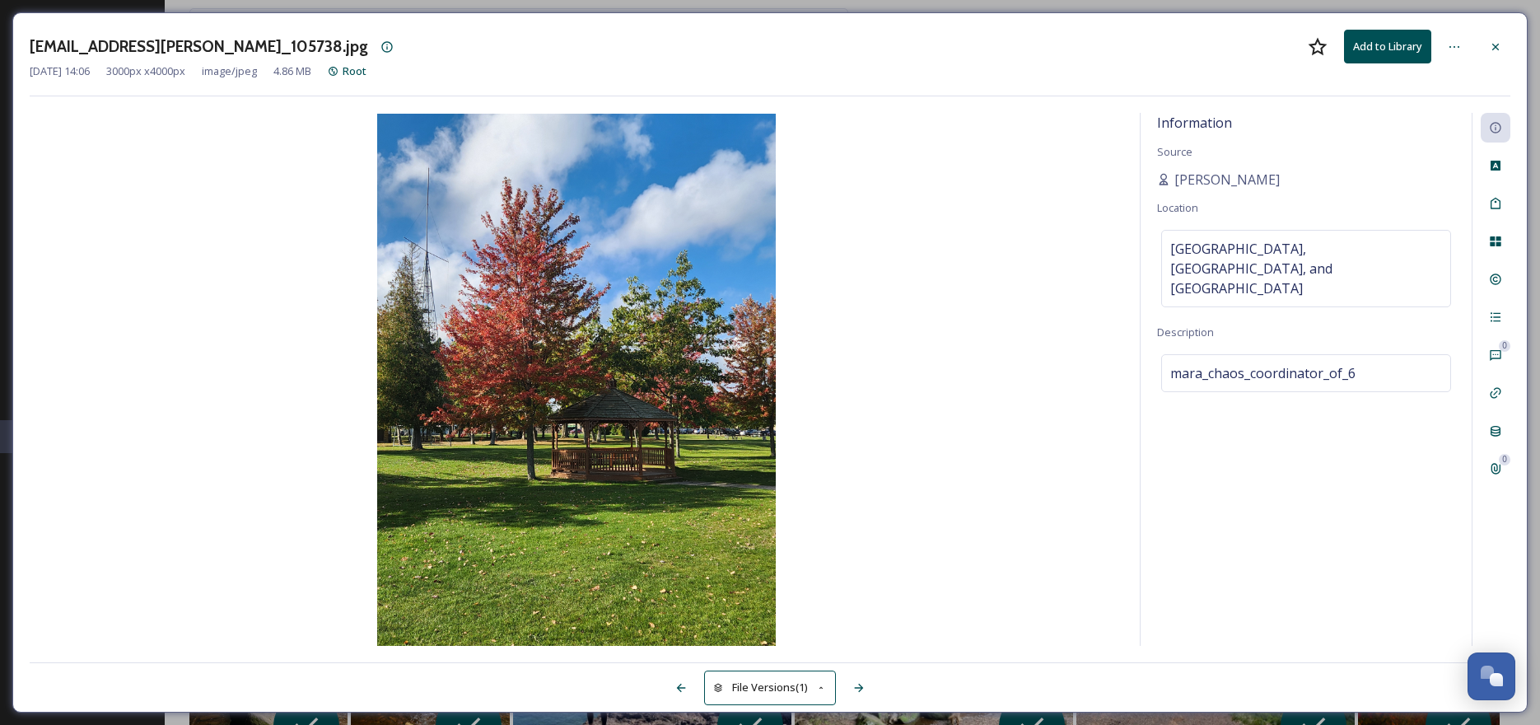
click at [1488, 30] on div "[EMAIL_ADDRESS][PERSON_NAME]_105738.jpg Add to Library" at bounding box center [770, 47] width 1481 height 34
click at [1489, 40] on icon at bounding box center [1495, 46] width 13 height 13
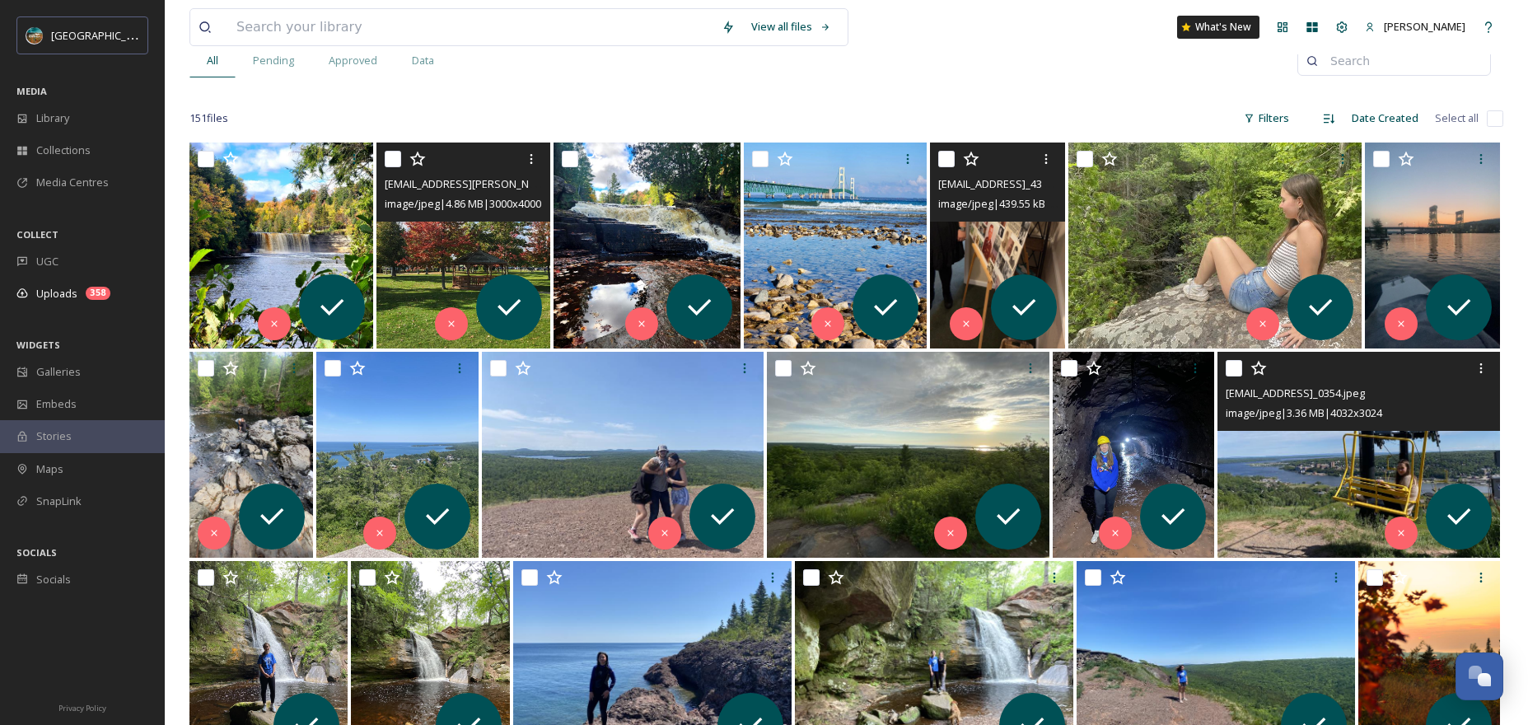
click at [993, 223] on img at bounding box center [997, 246] width 135 height 206
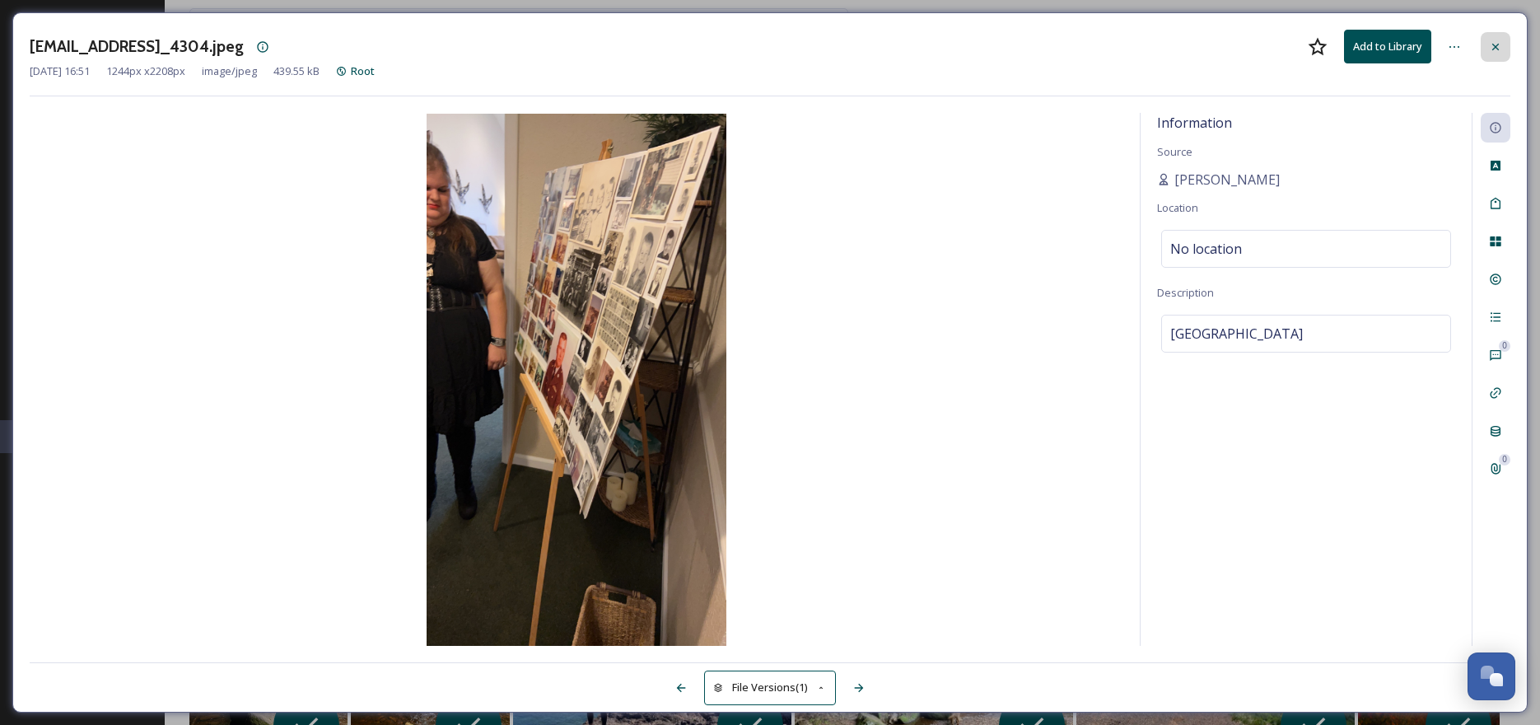
click at [1494, 49] on icon at bounding box center [1495, 46] width 13 height 13
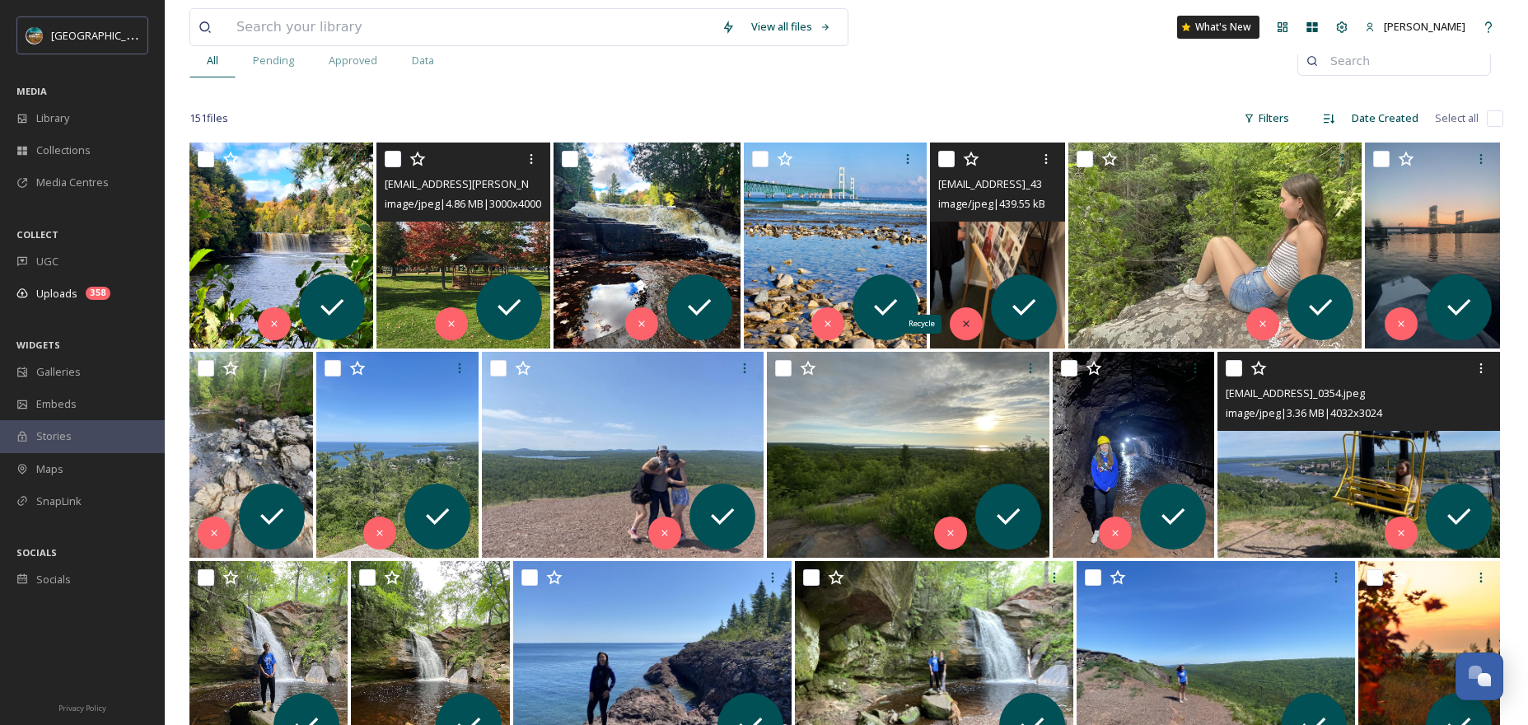
click at [966, 326] on icon at bounding box center [966, 324] width 12 height 12
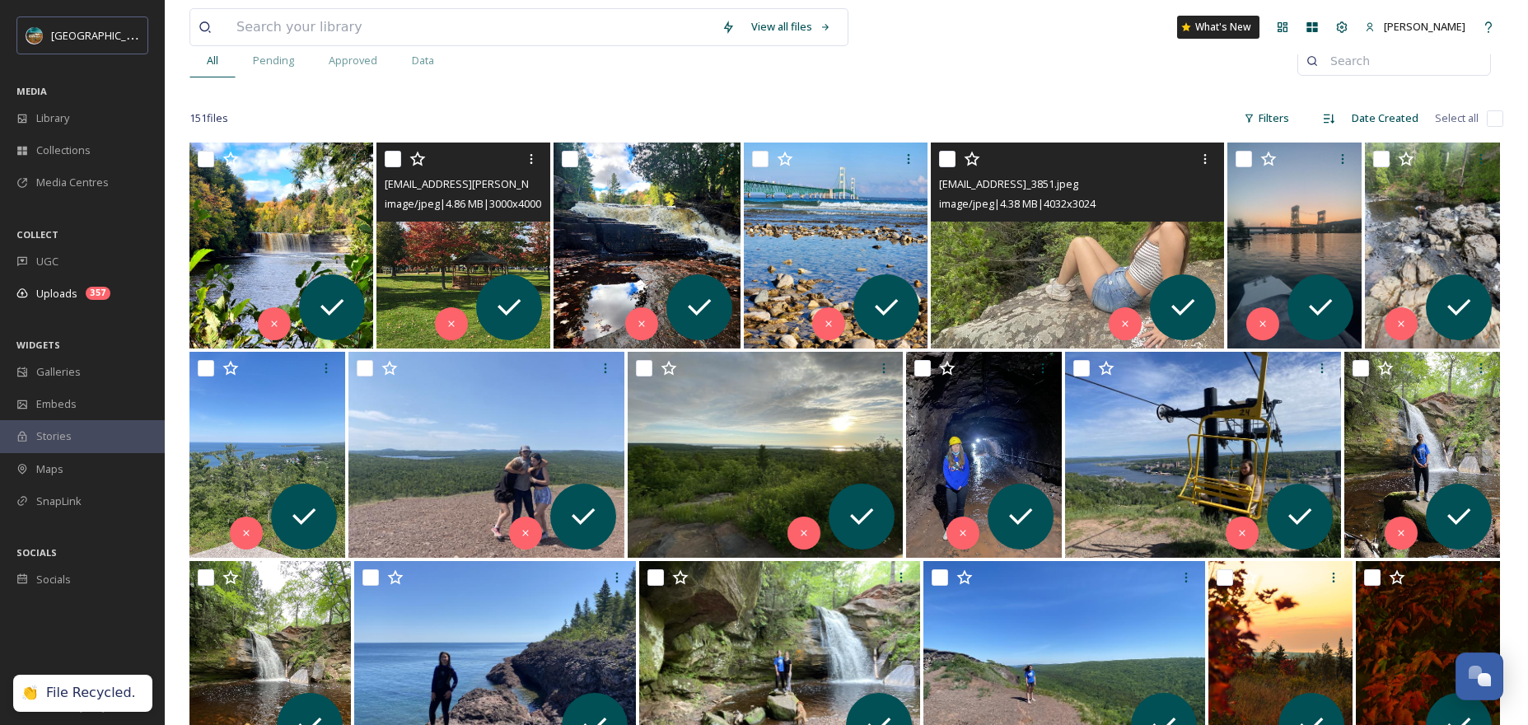
click at [1077, 250] on img at bounding box center [1077, 246] width 293 height 206
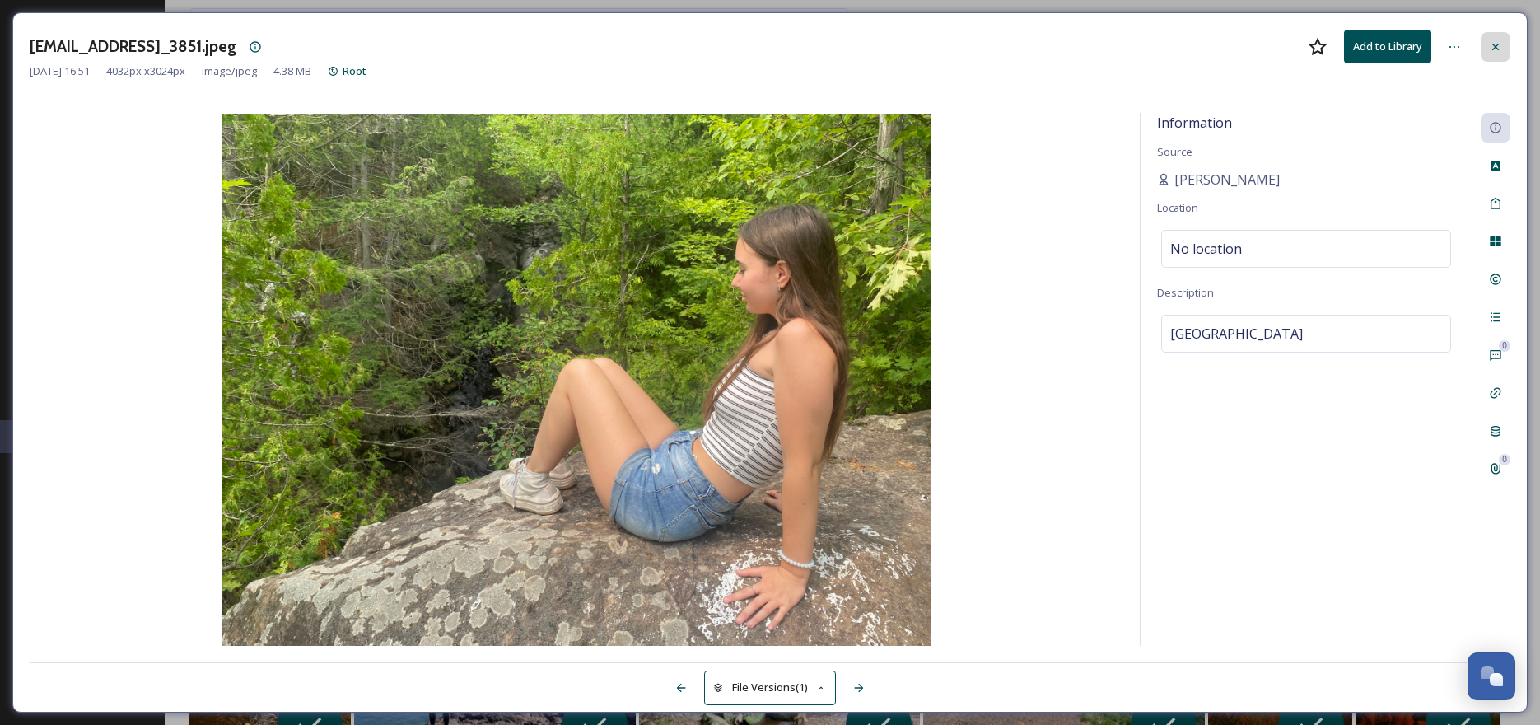
click at [1490, 51] on icon at bounding box center [1495, 46] width 13 height 13
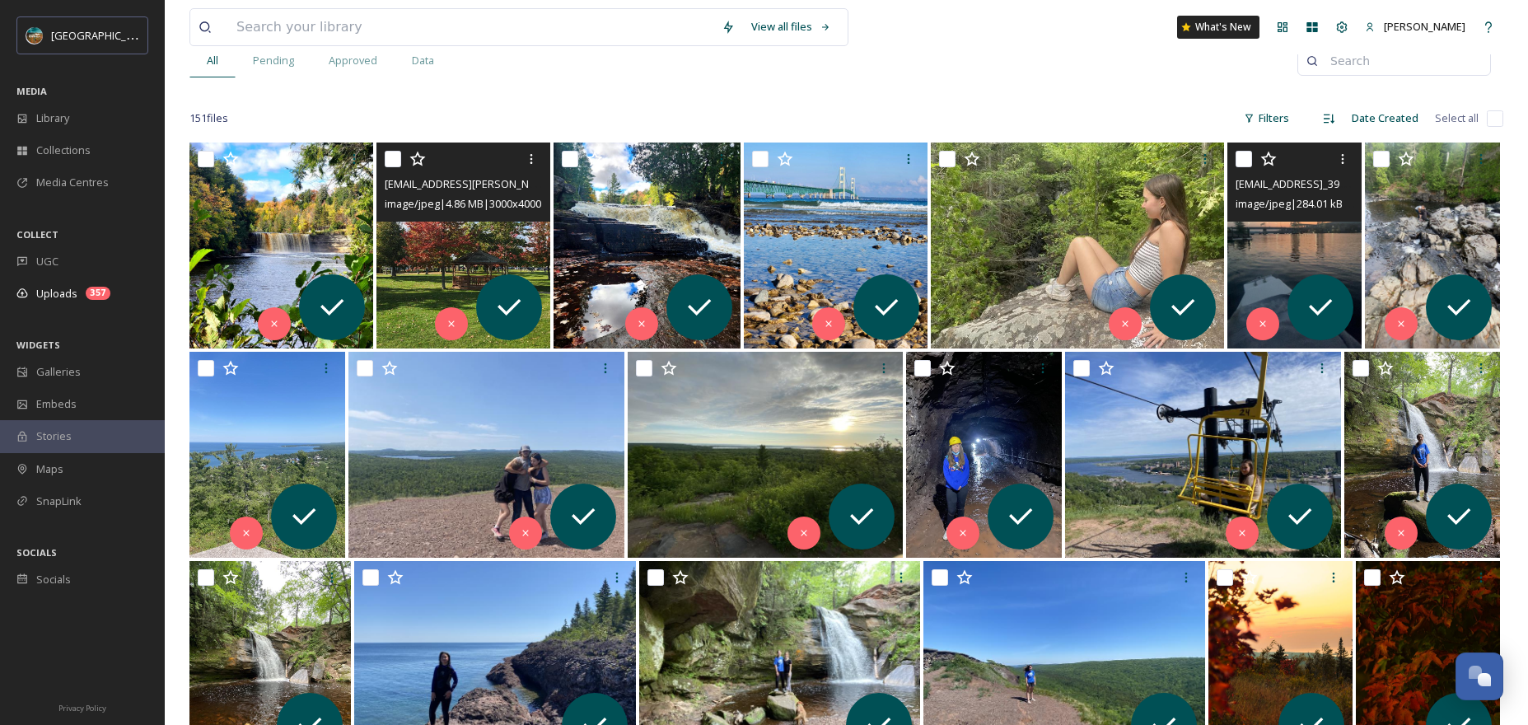
click at [1294, 236] on img at bounding box center [1294, 246] width 135 height 206
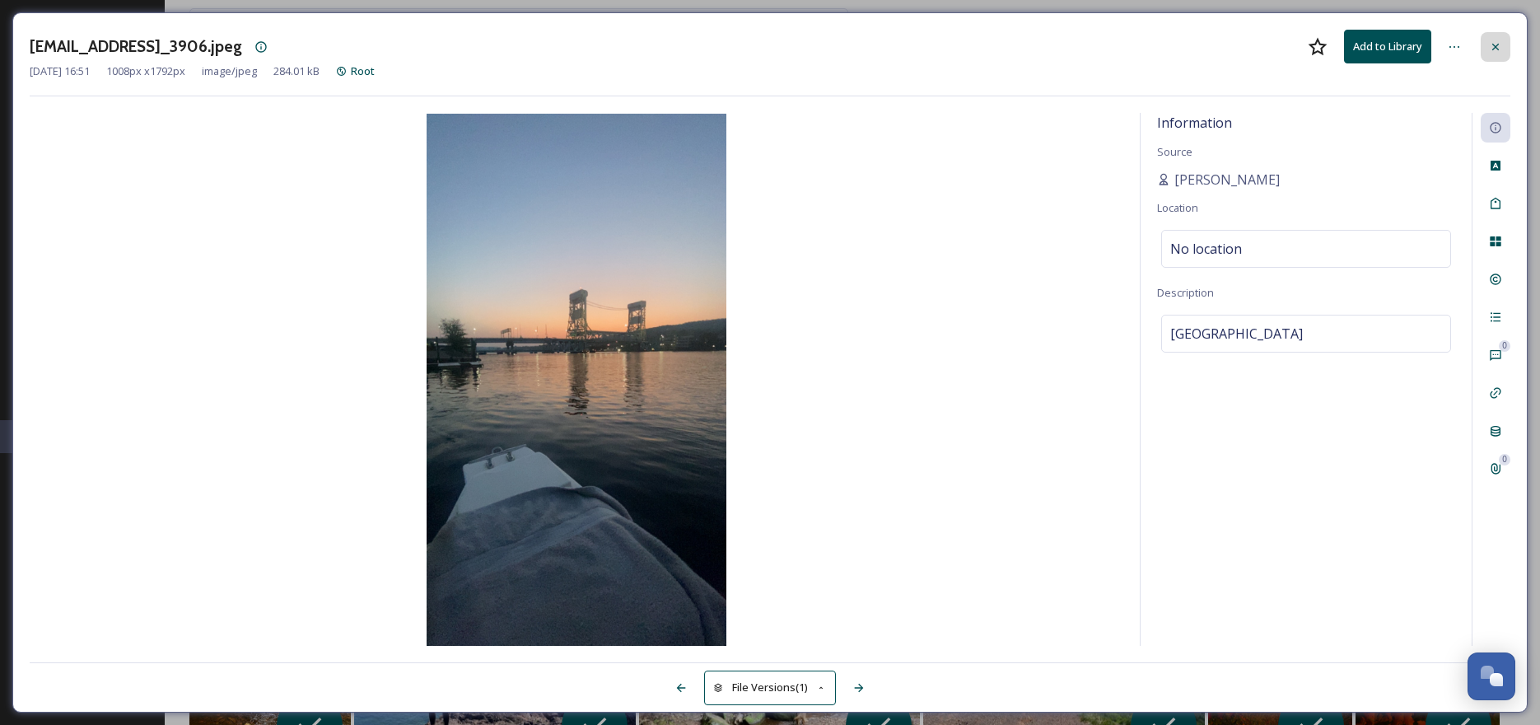
click at [1502, 49] on div at bounding box center [1496, 47] width 30 height 30
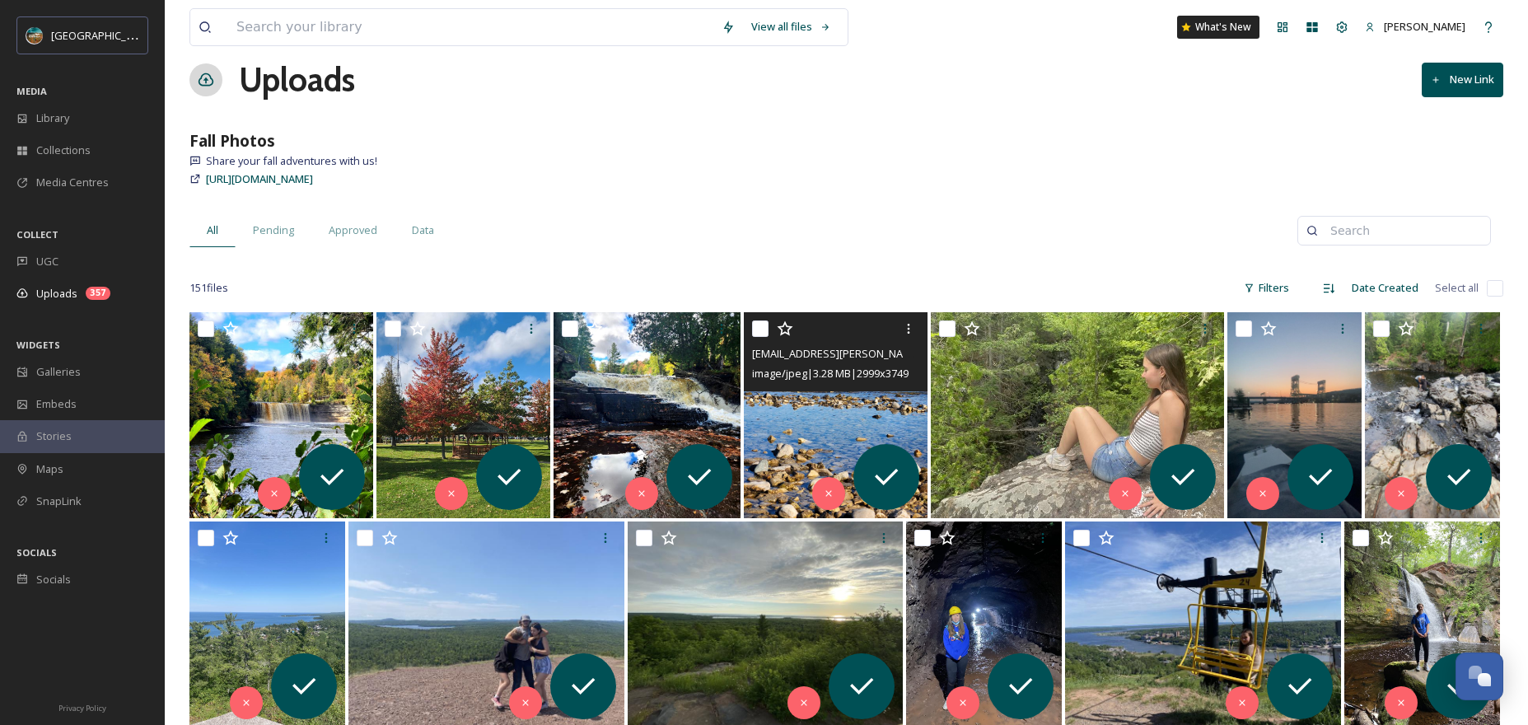
scroll to position [26, 0]
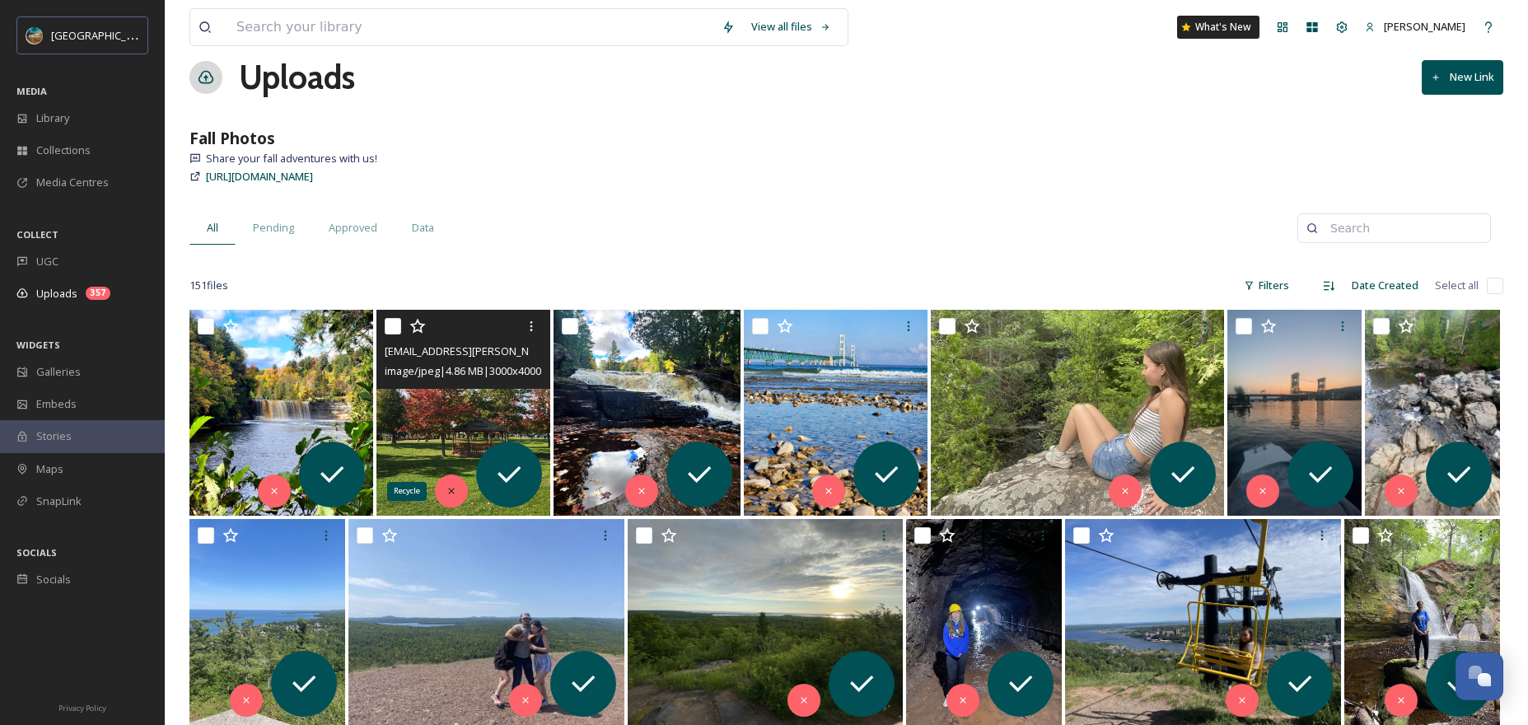
click at [446, 492] on icon at bounding box center [452, 491] width 12 height 12
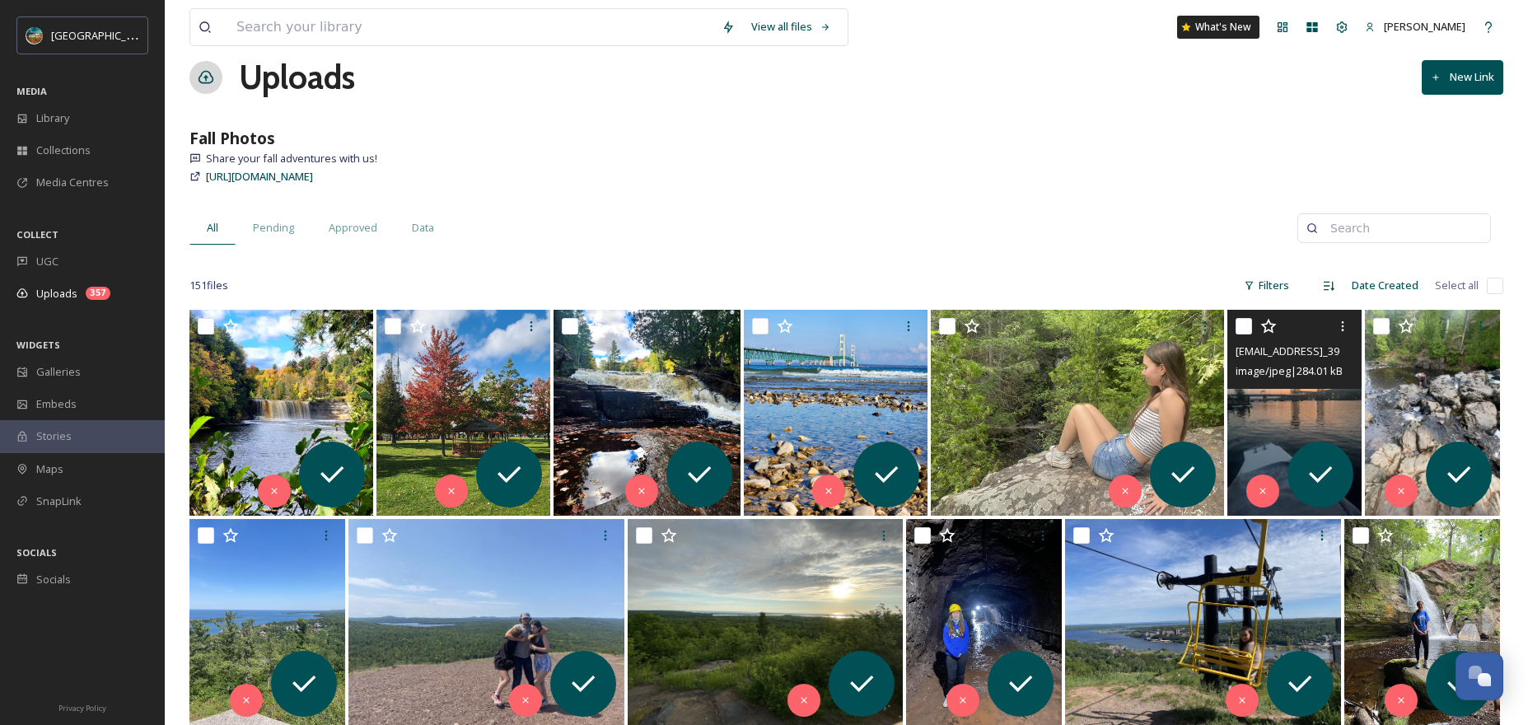
click at [1321, 416] on img at bounding box center [1294, 413] width 135 height 206
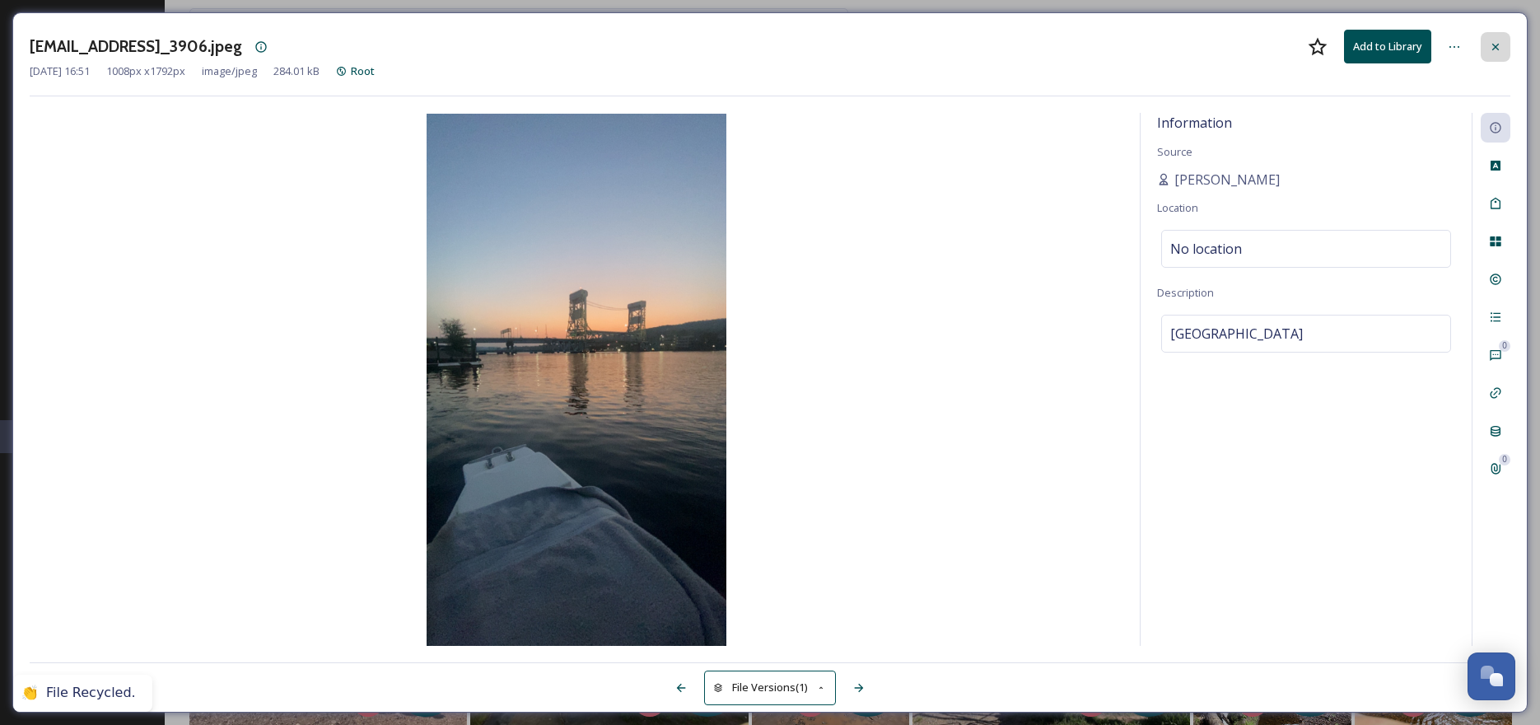
click at [1494, 47] on icon at bounding box center [1496, 46] width 7 height 7
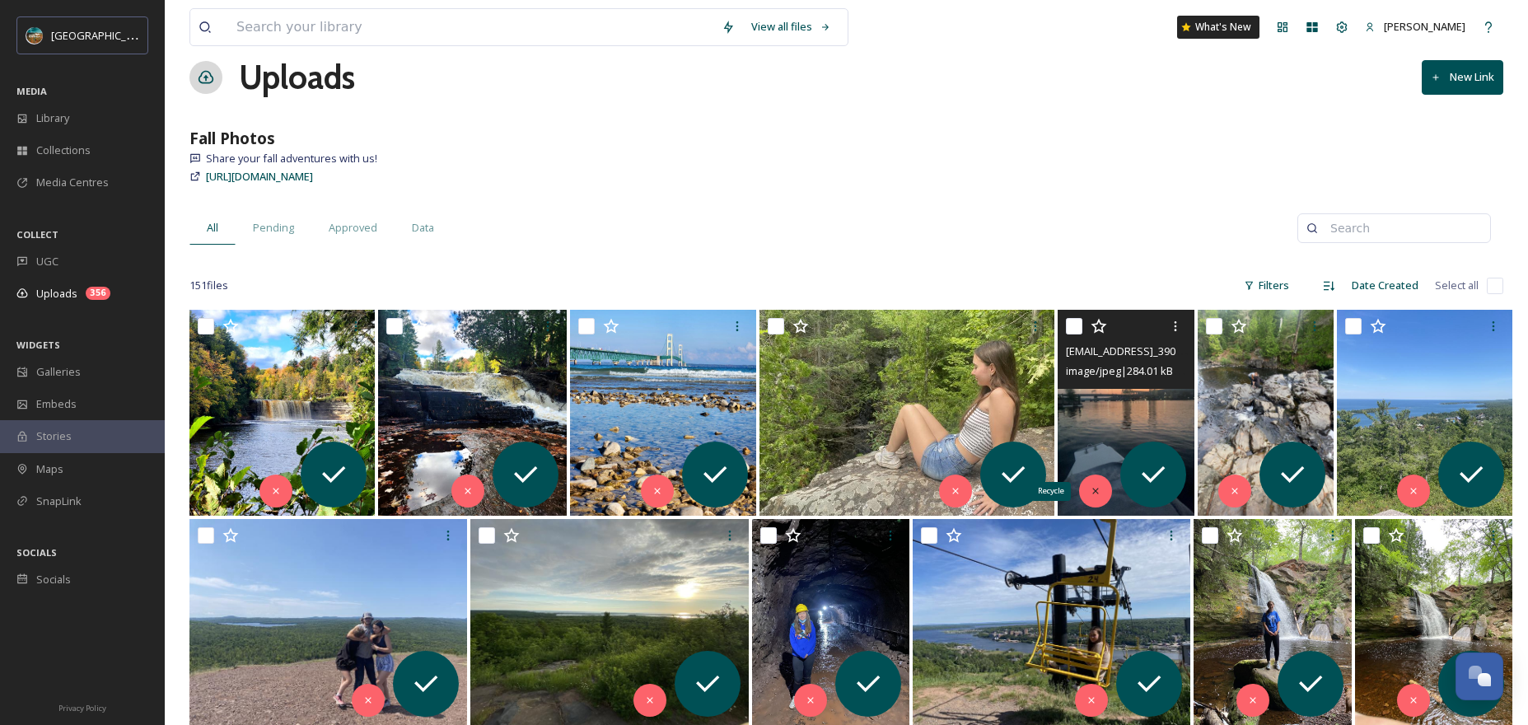
click at [1090, 492] on icon at bounding box center [1096, 491] width 12 height 12
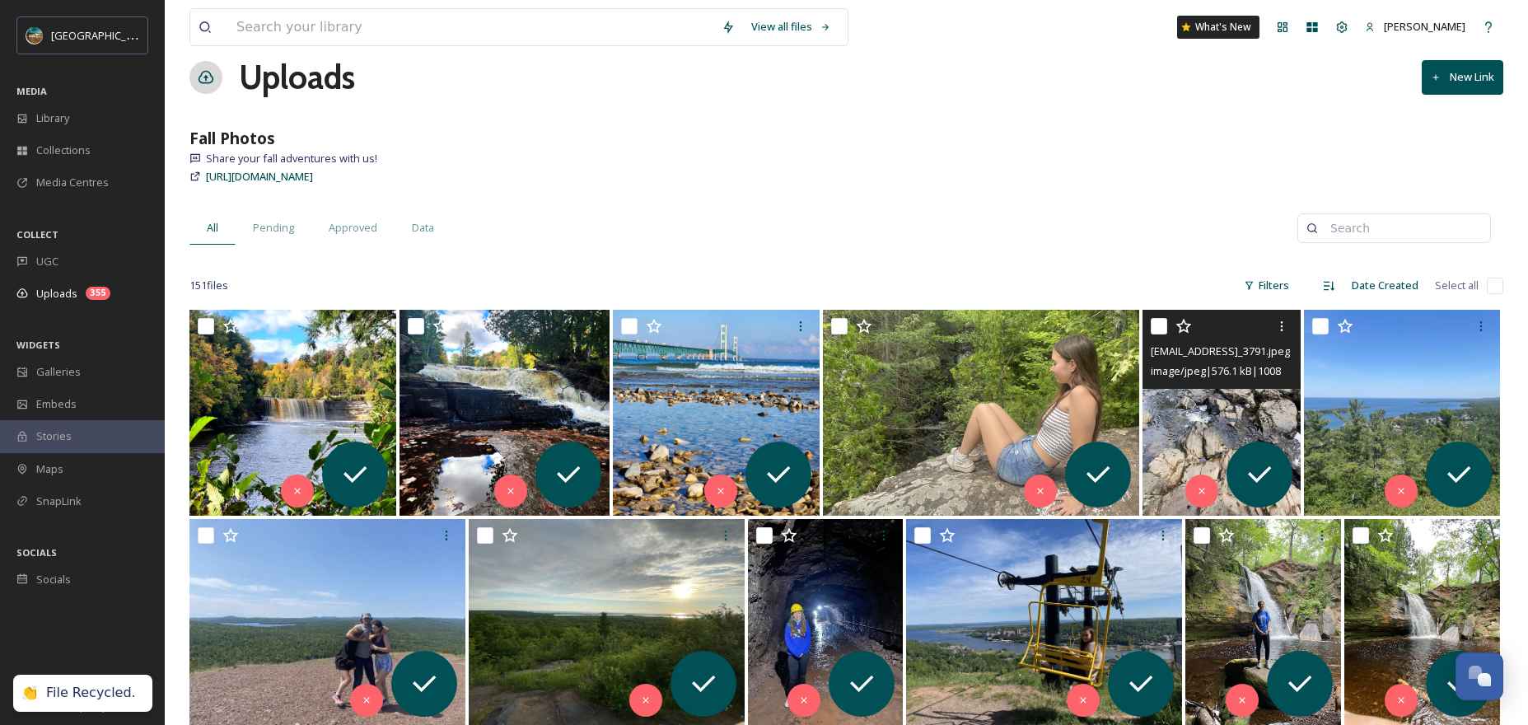
click at [1220, 400] on img at bounding box center [1221, 413] width 157 height 206
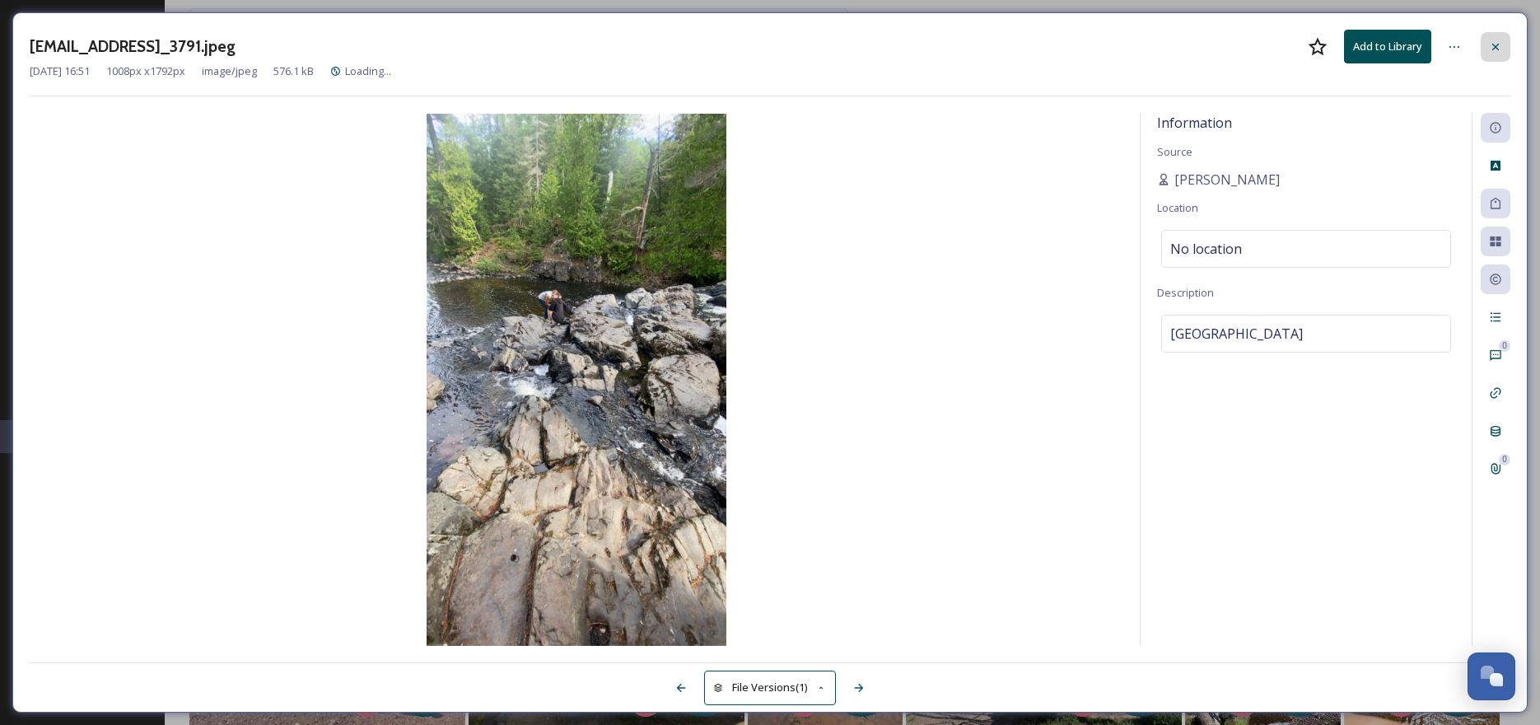
click at [1490, 45] on icon at bounding box center [1495, 46] width 13 height 13
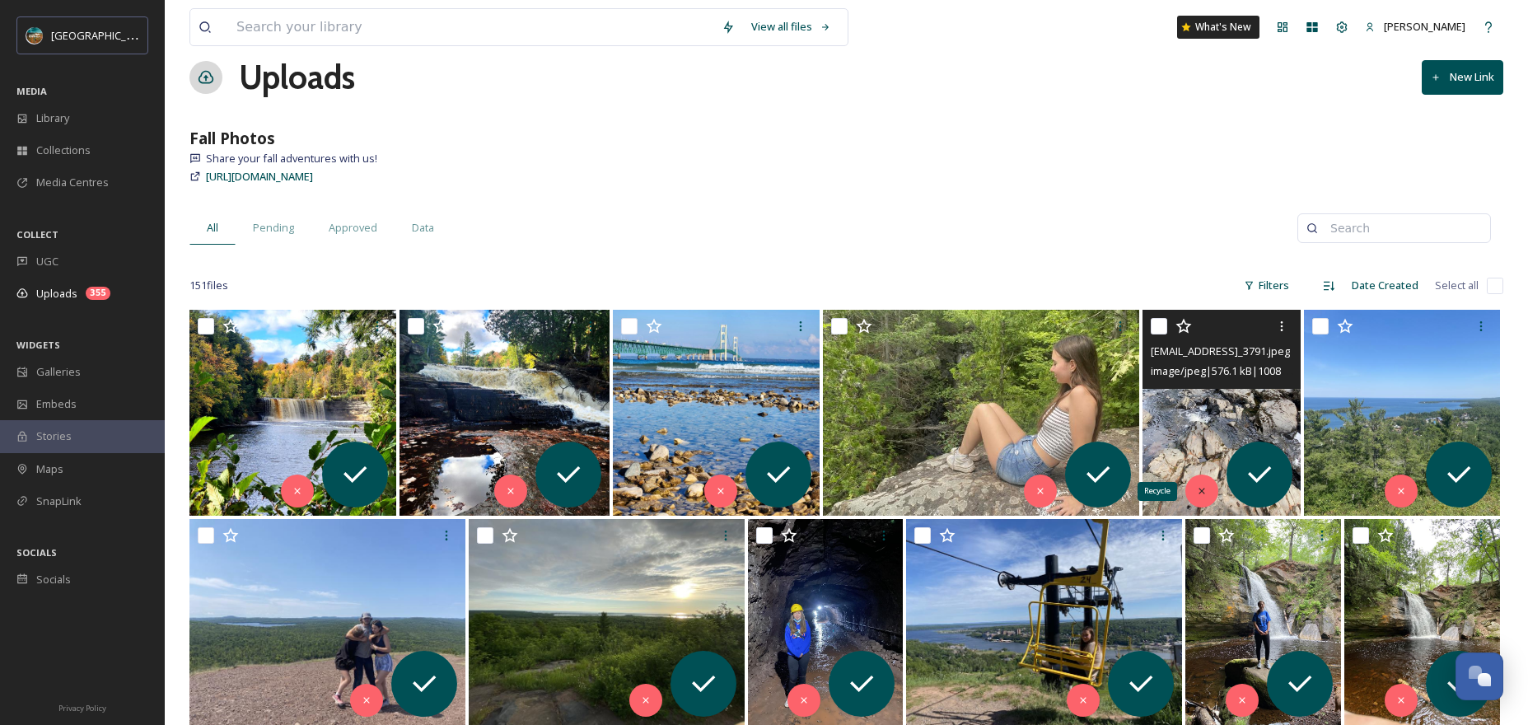
click at [1198, 484] on div "Recycle" at bounding box center [1201, 490] width 33 height 33
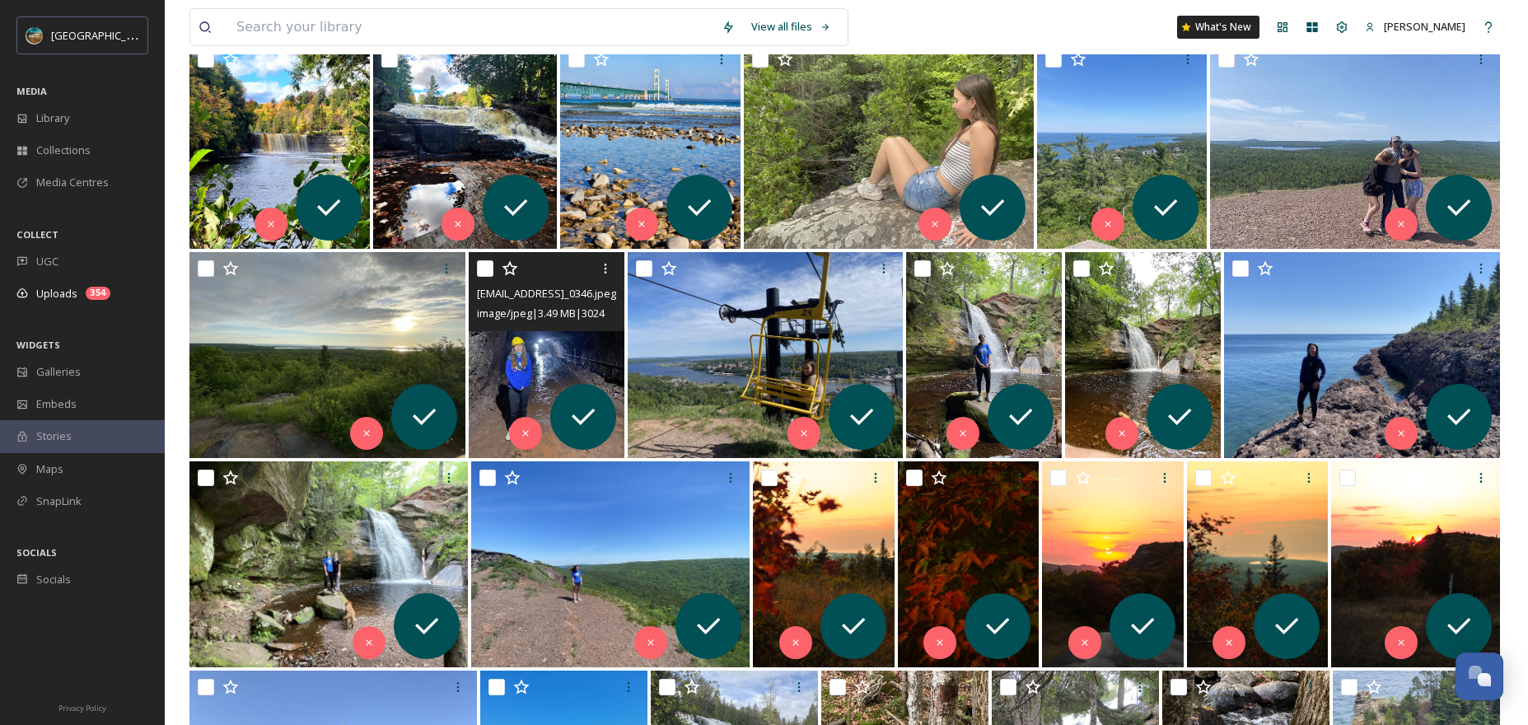
scroll to position [294, 0]
click at [549, 367] on img at bounding box center [547, 354] width 156 height 206
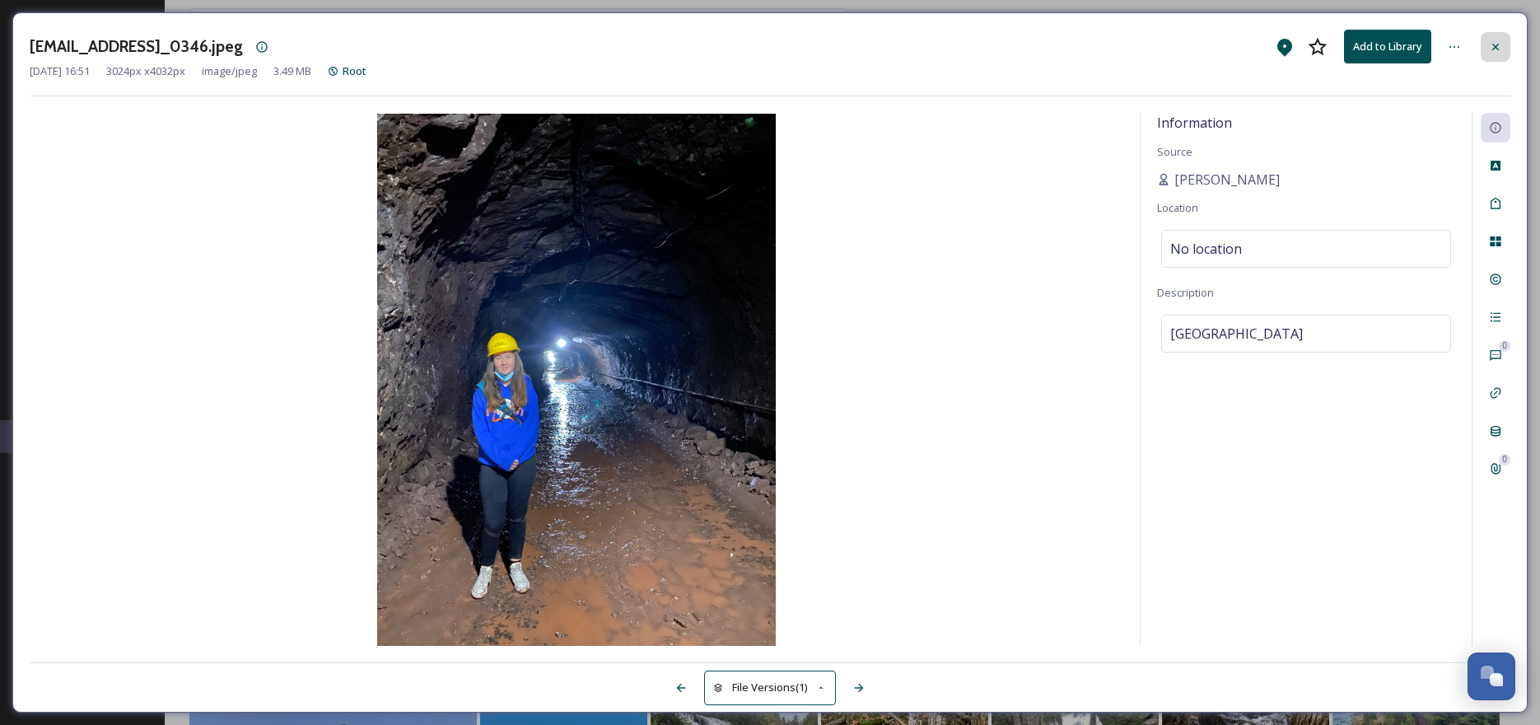
click at [1502, 49] on div at bounding box center [1496, 47] width 30 height 30
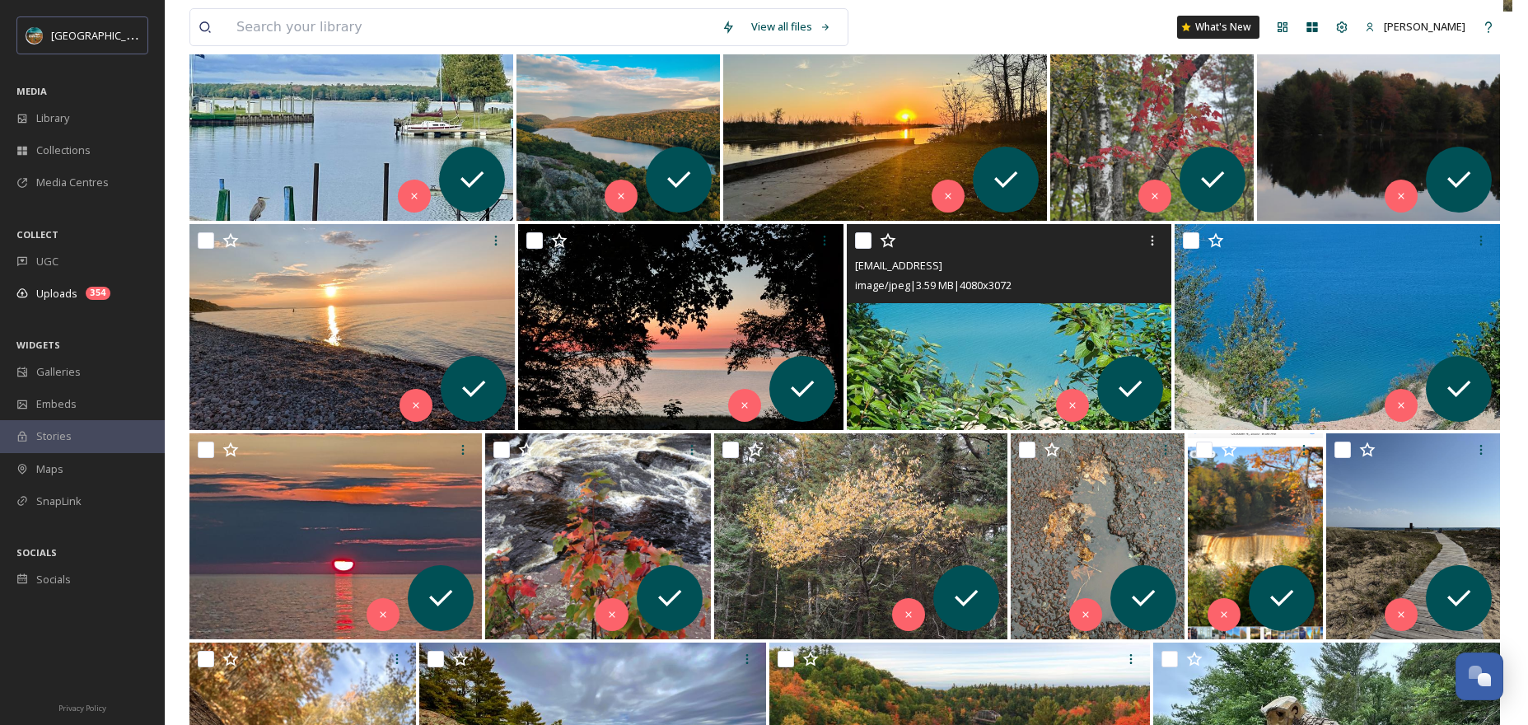
scroll to position [2170, 0]
